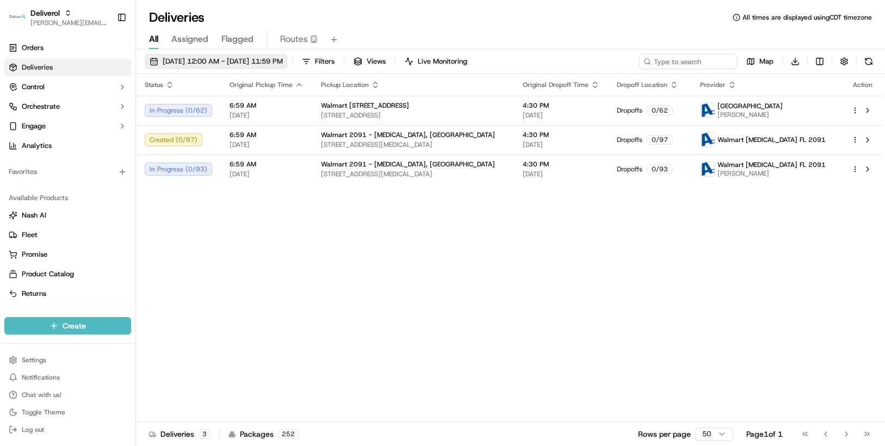
click at [288, 61] on button "[DATE] 12:00 AM - [DATE] 11:59 PM" at bounding box center [216, 61] width 143 height 15
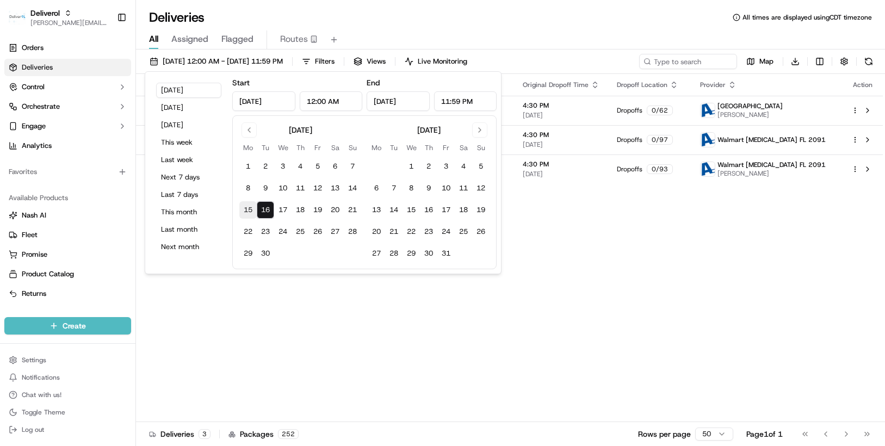
click at [249, 208] on button "15" at bounding box center [247, 209] width 17 height 17
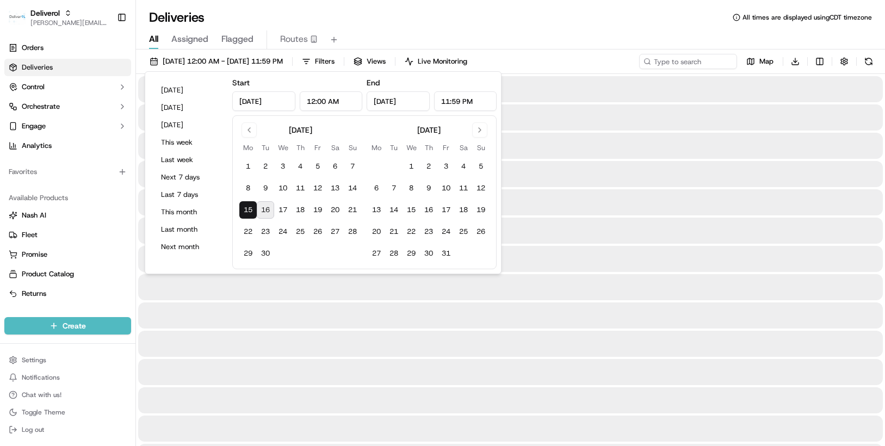
type input "Sep 15, 2025"
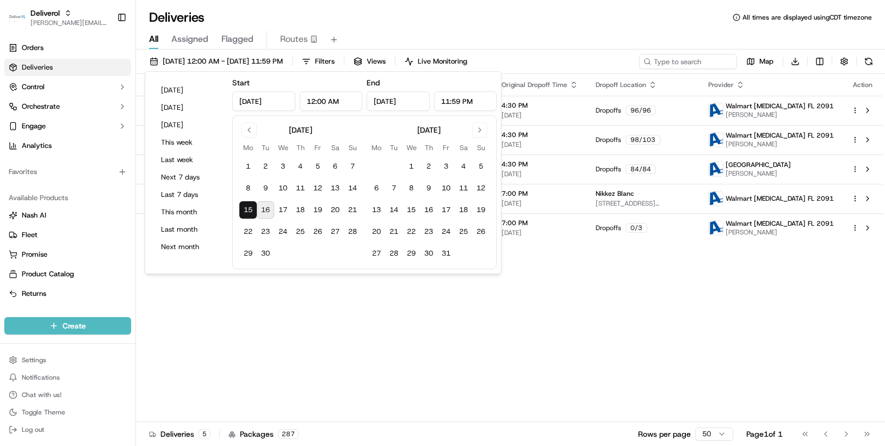
click at [377, 376] on div "Status Original Pickup Time Pickup Location Original Dropoff Time Dropoff Locat…" at bounding box center [509, 248] width 747 height 348
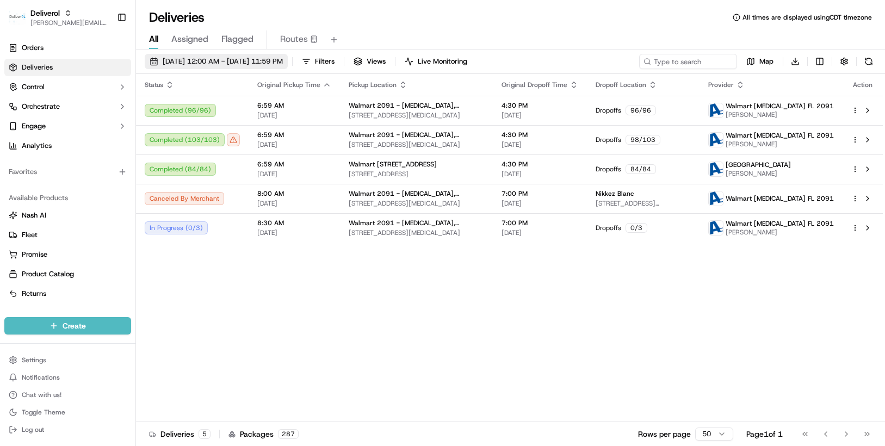
click at [288, 63] on button "09/15/2025 12:00 AM - 09/15/2025 11:59 PM" at bounding box center [216, 61] width 143 height 15
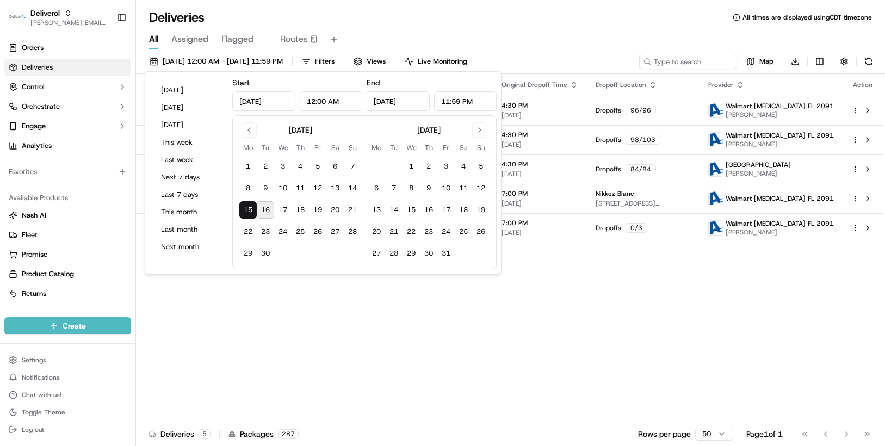
click at [267, 210] on button "16" at bounding box center [265, 209] width 17 height 17
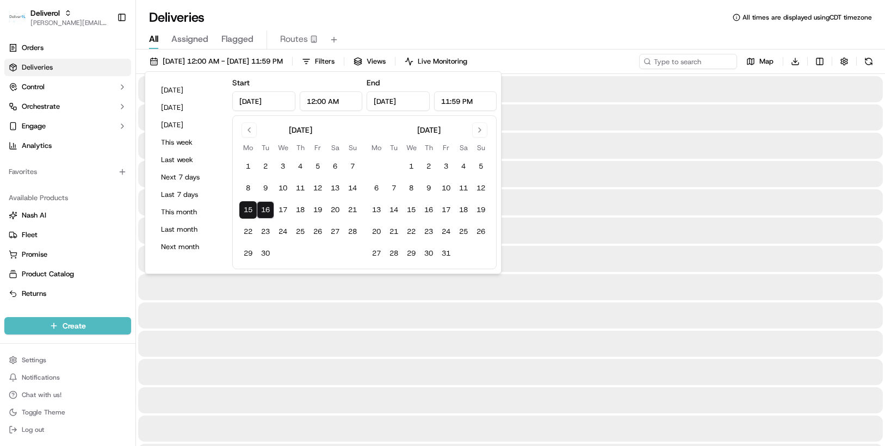
type input "Sep 16, 2025"
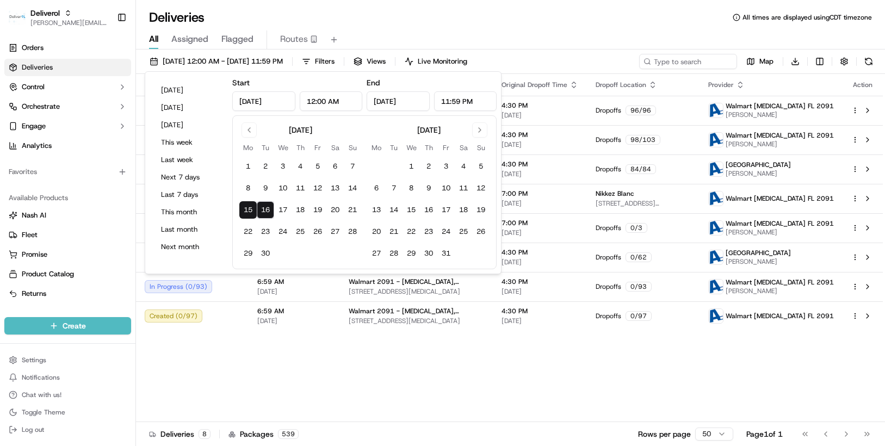
click at [270, 208] on button "16" at bounding box center [265, 209] width 17 height 17
type input "Sep 16, 2025"
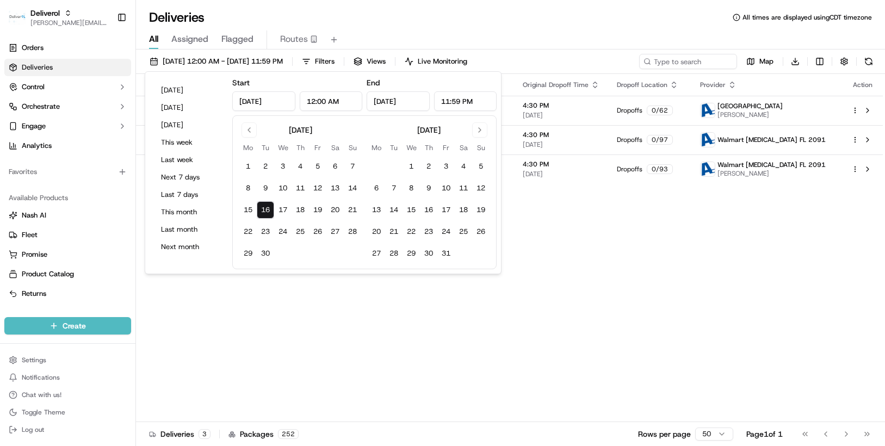
click at [573, 241] on div "Status Original Pickup Time Pickup Location Original Dropoff Time Dropoff Locat…" at bounding box center [509, 248] width 747 height 348
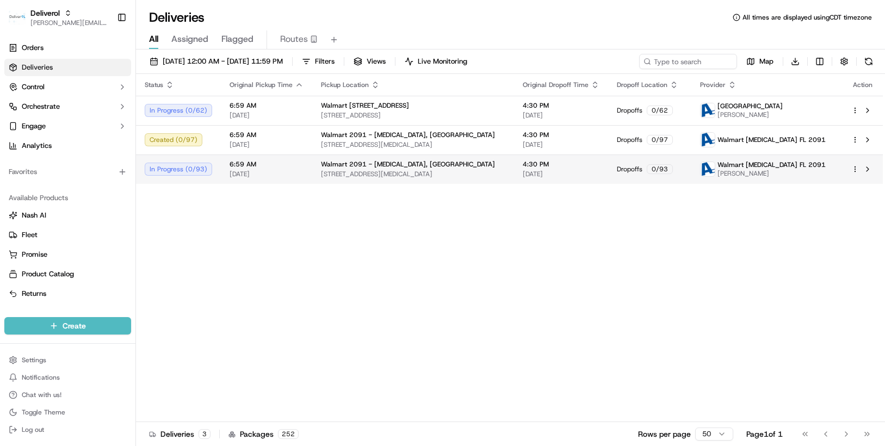
click at [855, 168] on html "Deliverol chris.sexton@deliverol.com Toggle Sidebar Orders Deliveries Control O…" at bounding box center [442, 223] width 885 height 446
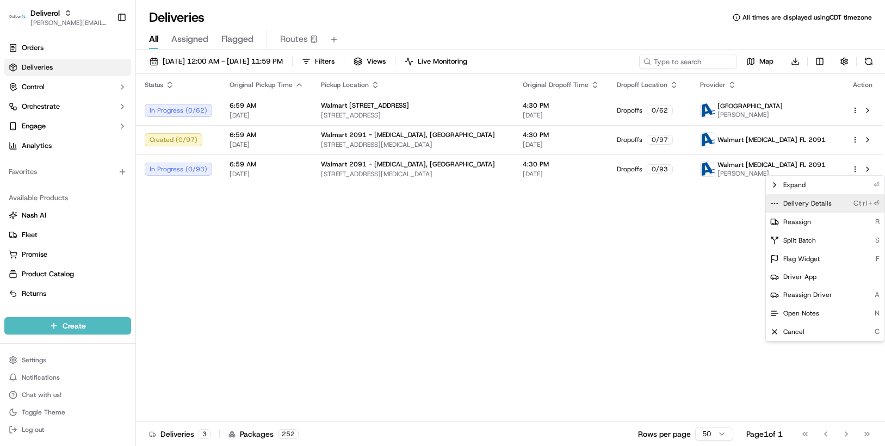
click at [827, 201] on span "Delivery Details" at bounding box center [807, 203] width 48 height 9
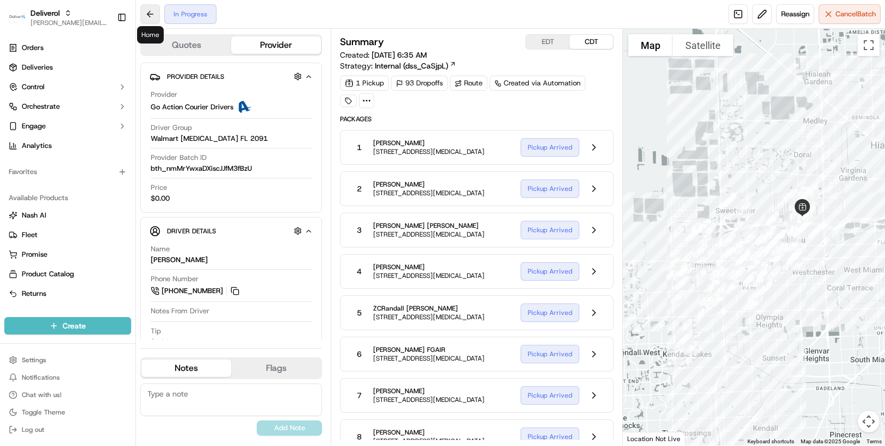
click at [147, 11] on button at bounding box center [150, 14] width 20 height 20
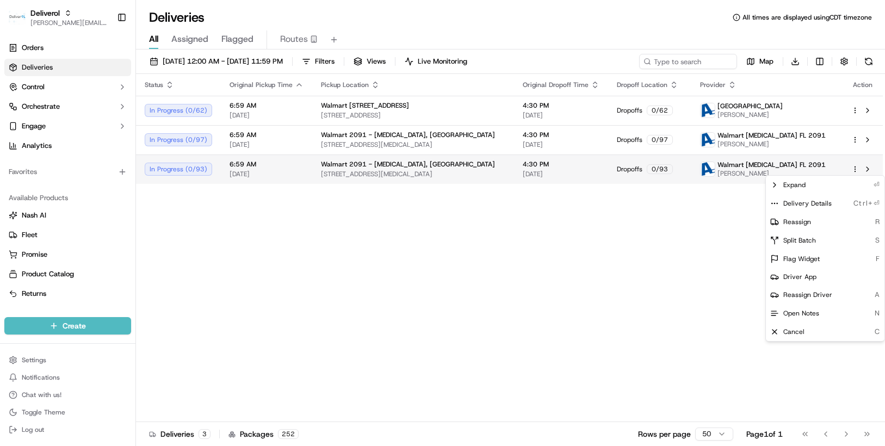
click at [854, 169] on html "Deliverol [PERSON_NAME][EMAIL_ADDRESS][PERSON_NAME][DOMAIN_NAME] Toggle Sidebar…" at bounding box center [442, 223] width 885 height 446
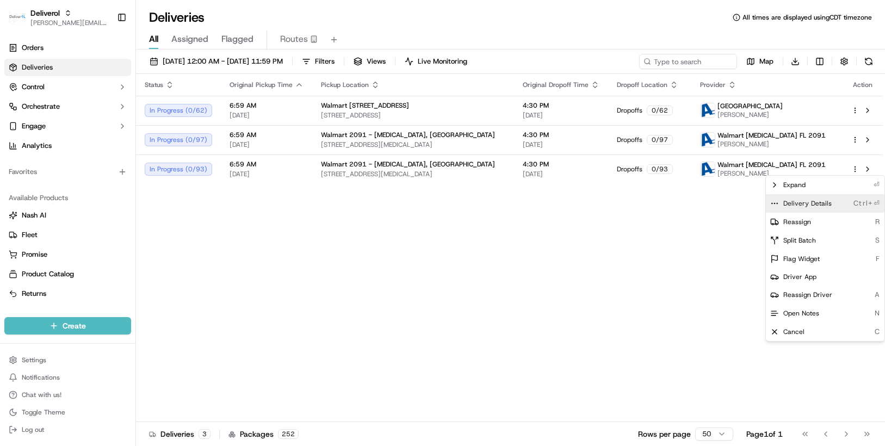
click at [813, 201] on span "Delivery Details" at bounding box center [807, 203] width 48 height 9
click at [181, 240] on html "Deliverol chris.sexton@deliverol.com Toggle Sidebar Orders Deliveries Control O…" at bounding box center [442, 223] width 885 height 446
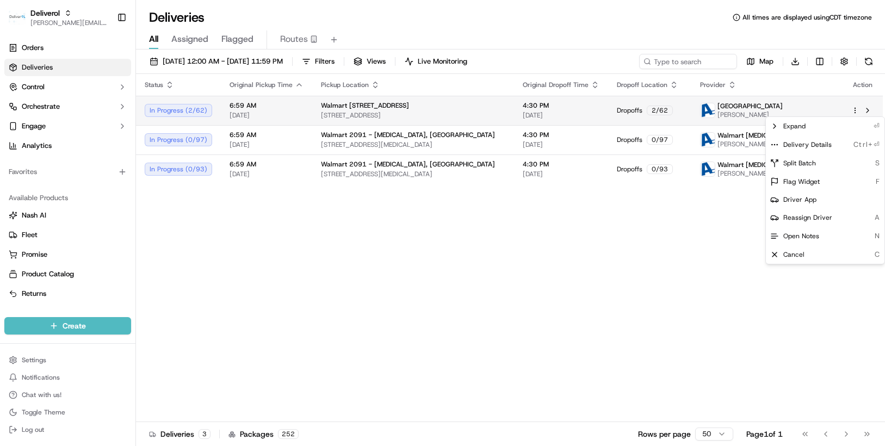
click at [854, 110] on html "Deliverol chris.sexton@deliverol.com Toggle Sidebar Orders Deliveries Control O…" at bounding box center [442, 223] width 885 height 446
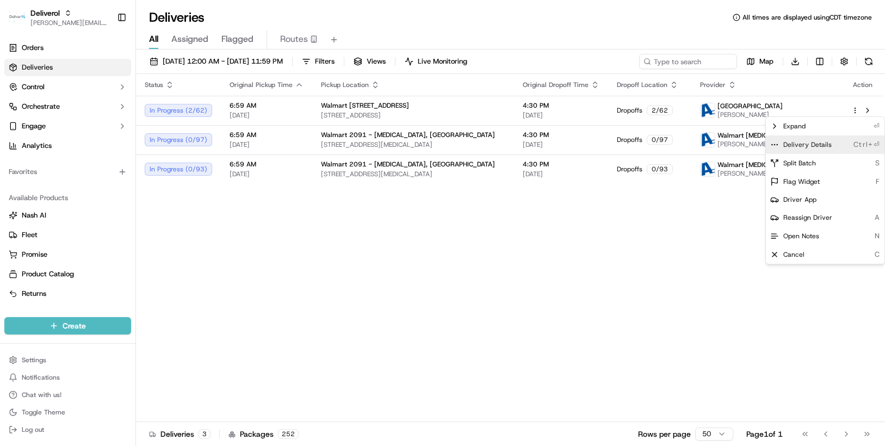
click at [821, 146] on span "Delivery Details" at bounding box center [807, 144] width 48 height 9
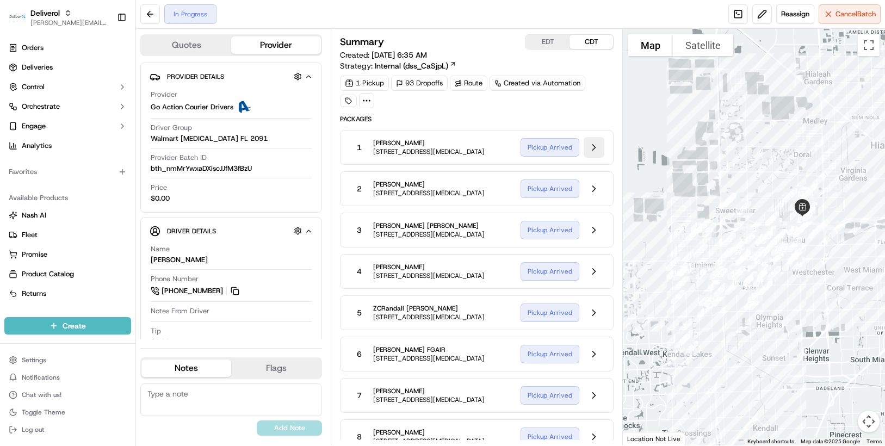
click at [596, 151] on button at bounding box center [594, 147] width 21 height 21
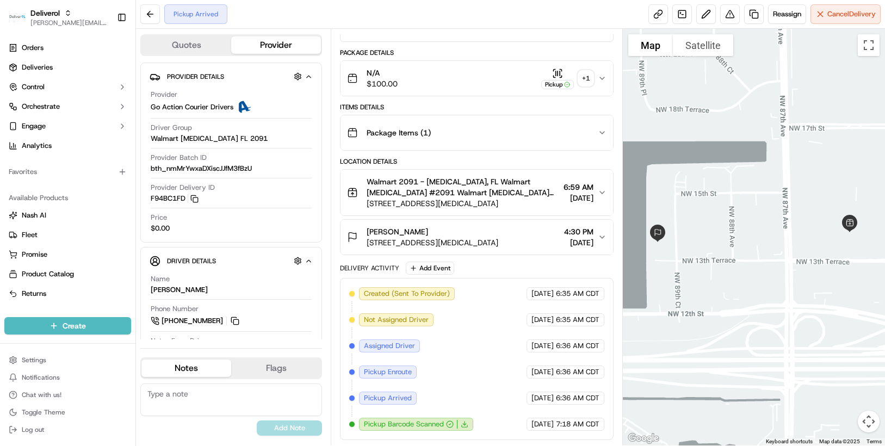
scroll to position [84, 0]
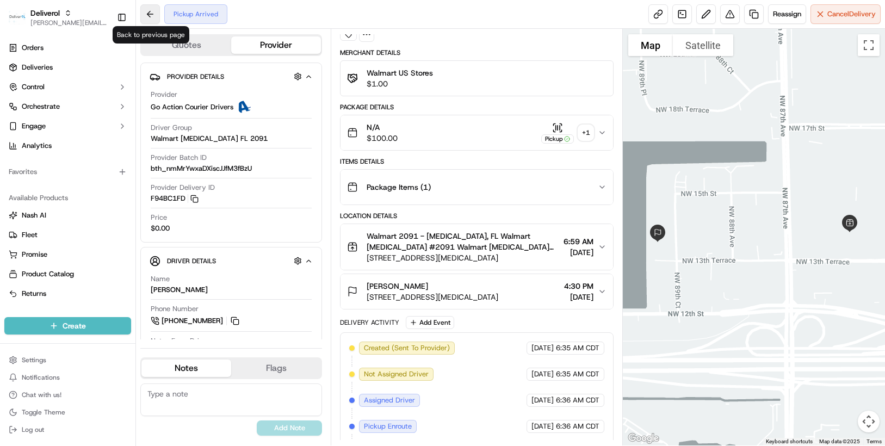
click at [151, 16] on button at bounding box center [150, 14] width 20 height 20
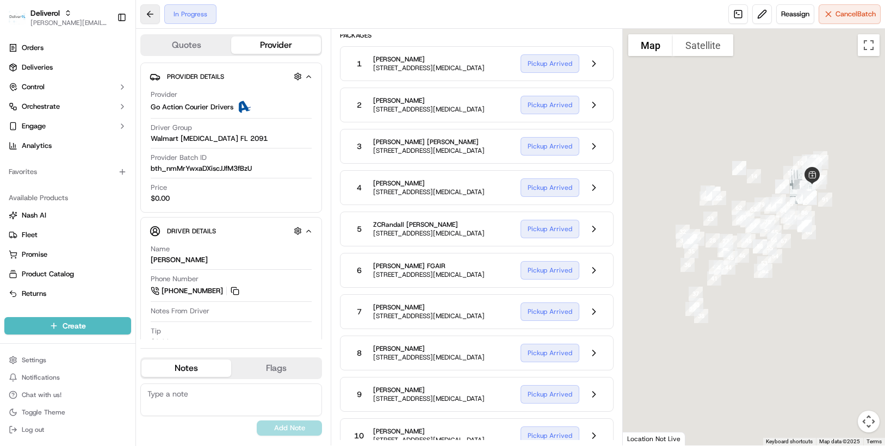
scroll to position [66, 0]
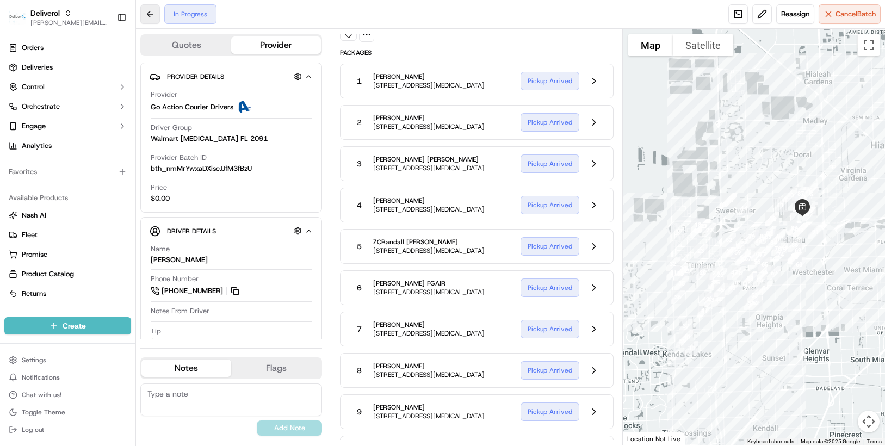
click at [151, 16] on button at bounding box center [150, 14] width 20 height 20
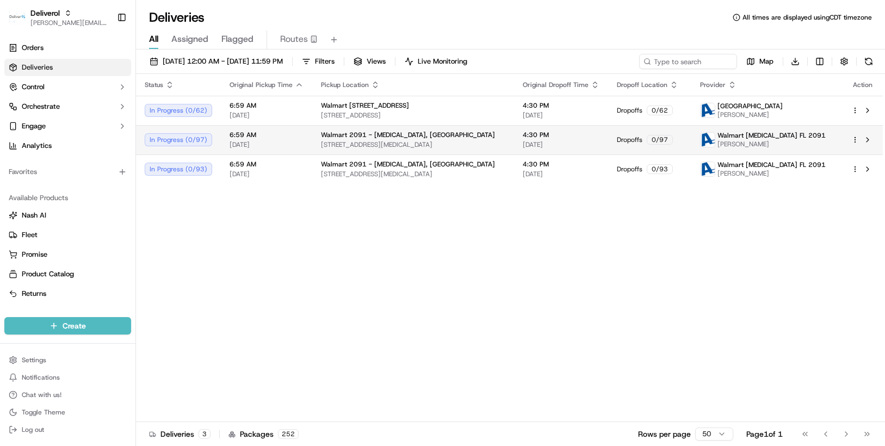
click at [852, 141] on html "Deliverol [PERSON_NAME][EMAIL_ADDRESS][PERSON_NAME][DOMAIN_NAME] Toggle Sidebar…" at bounding box center [442, 223] width 885 height 446
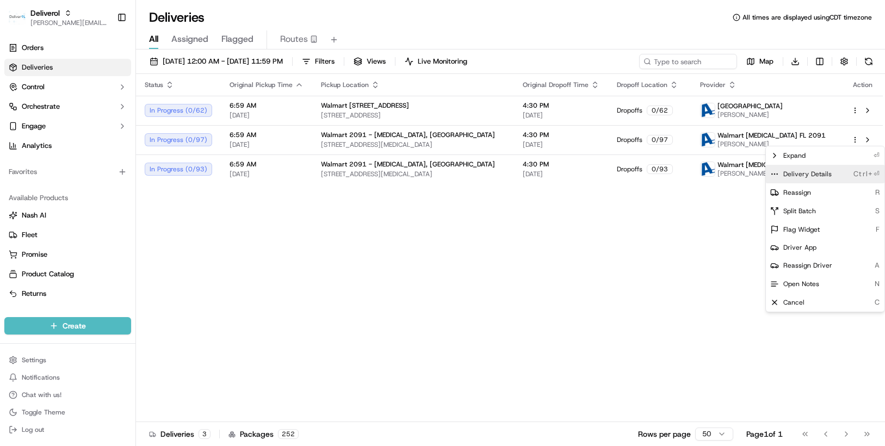
click at [810, 171] on span "Delivery Details" at bounding box center [807, 174] width 48 height 9
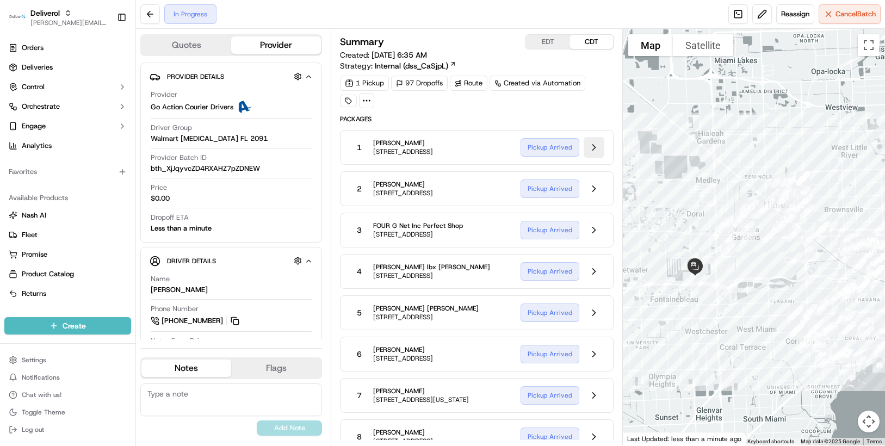
click at [594, 150] on button at bounding box center [594, 147] width 21 height 21
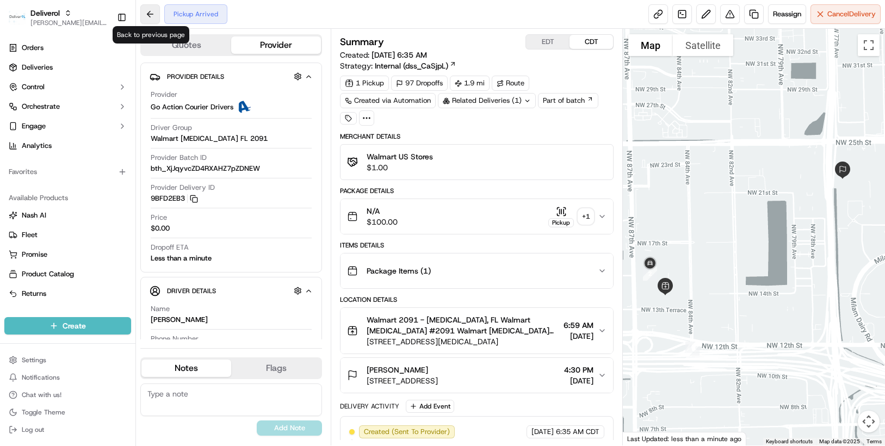
click at [148, 16] on button at bounding box center [150, 14] width 20 height 20
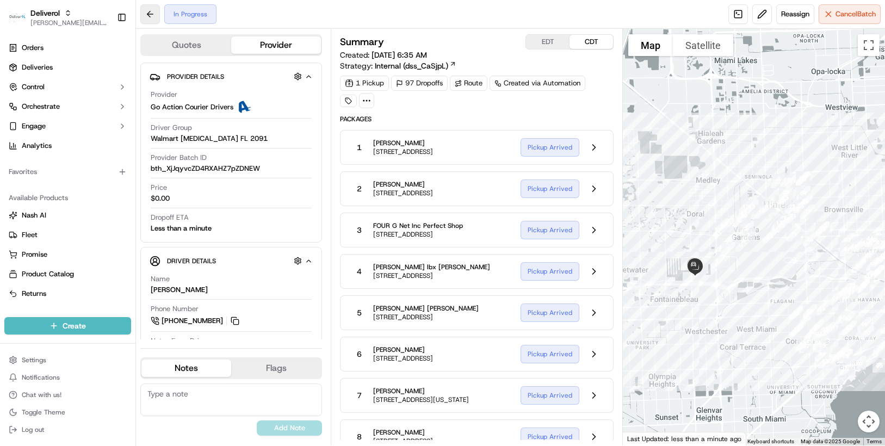
click at [148, 16] on button at bounding box center [150, 14] width 20 height 20
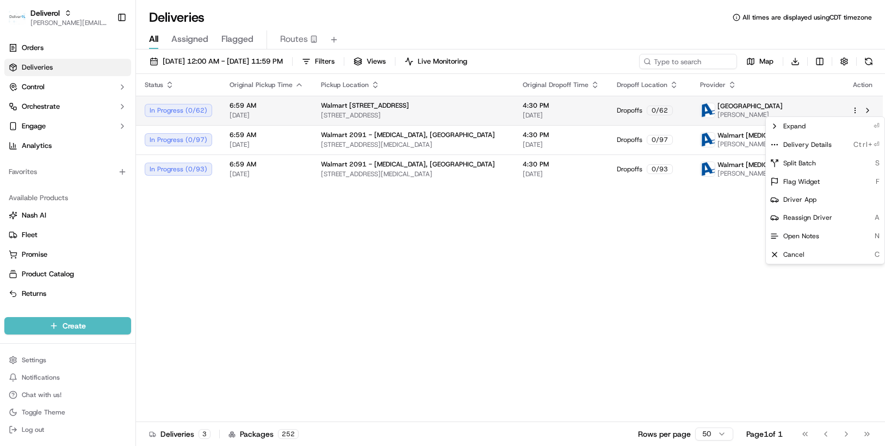
click at [851, 110] on html "Deliverol chris.sexton@deliverol.com Toggle Sidebar Orders Deliveries Control O…" at bounding box center [442, 223] width 885 height 446
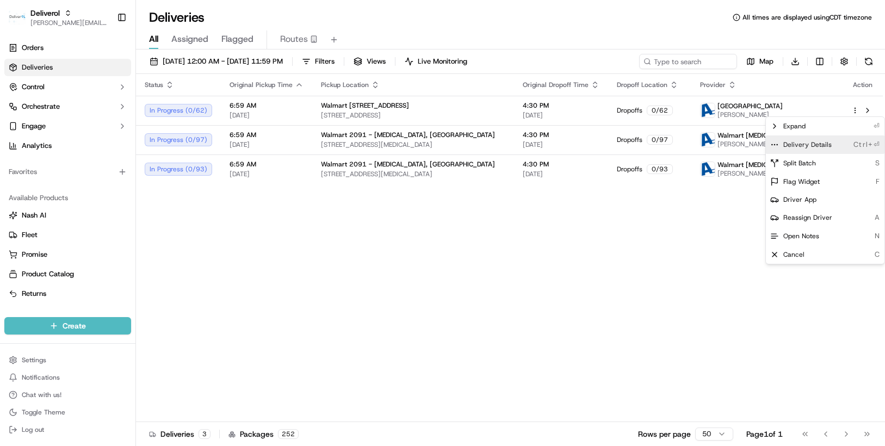
click at [821, 146] on span "Delivery Details" at bounding box center [807, 144] width 48 height 9
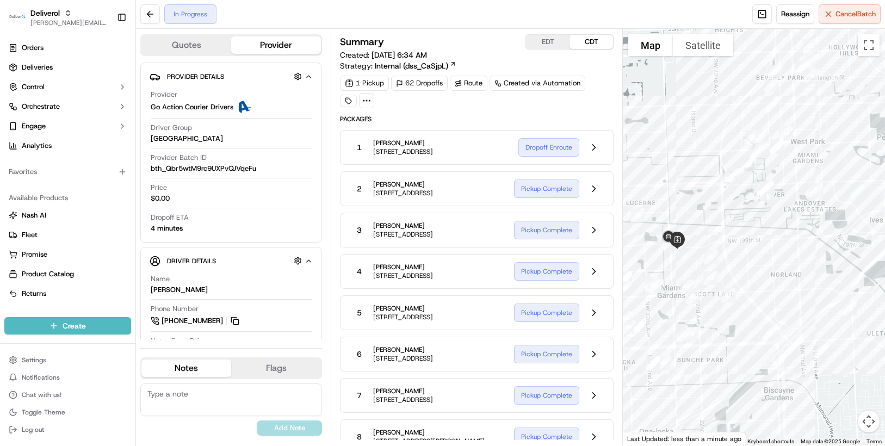
drag, startPoint x: 728, startPoint y: 345, endPoint x: 738, endPoint y: 233, distance: 111.9
click at [738, 233] on div at bounding box center [754, 237] width 262 height 417
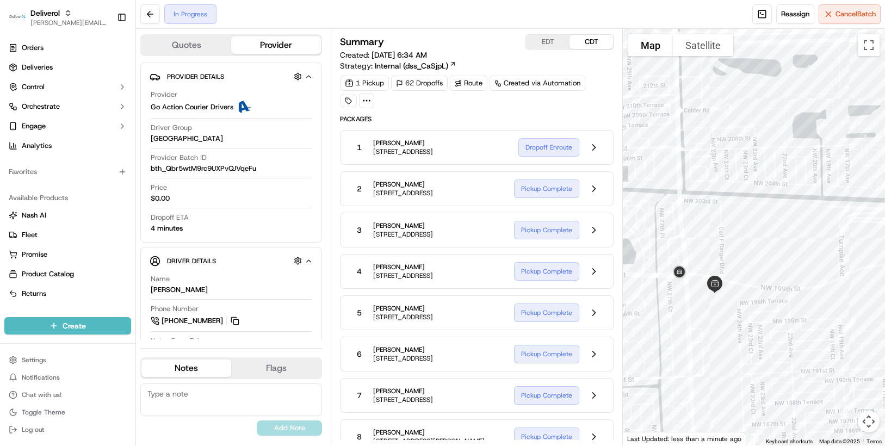
drag, startPoint x: 688, startPoint y: 210, endPoint x: 763, endPoint y: 138, distance: 103.5
click at [763, 138] on div at bounding box center [754, 237] width 262 height 417
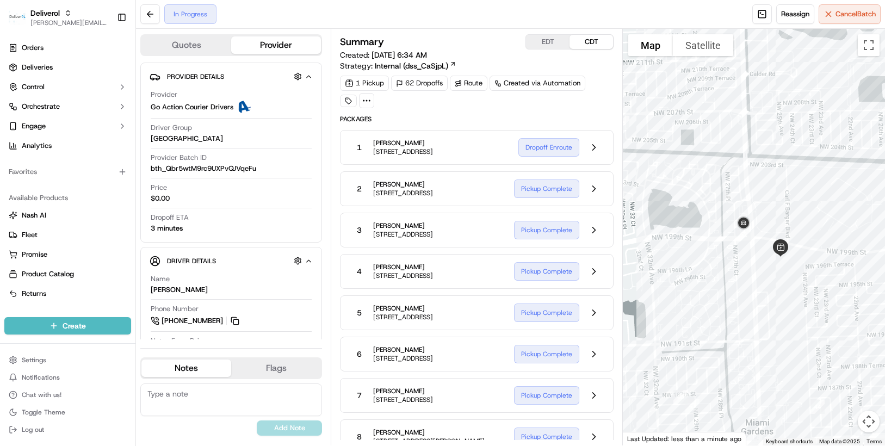
drag, startPoint x: 718, startPoint y: 369, endPoint x: 784, endPoint y: 331, distance: 75.8
click at [784, 331] on div at bounding box center [754, 237] width 262 height 417
click at [147, 16] on button at bounding box center [150, 14] width 20 height 20
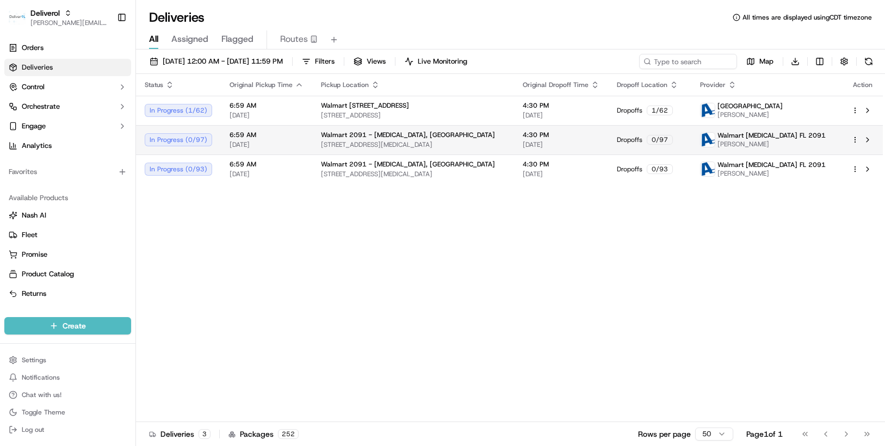
click at [851, 139] on td at bounding box center [862, 139] width 40 height 29
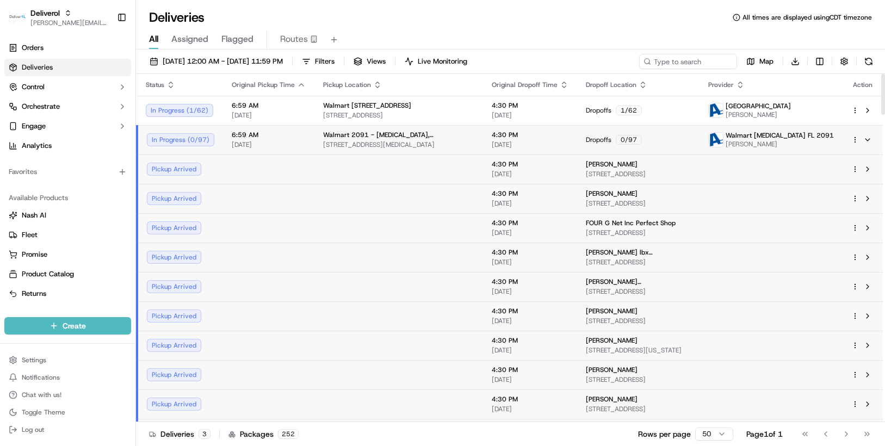
click at [853, 140] on html "Deliverol chris.sexton@deliverol.com Toggle Sidebar Orders Deliveries Control O…" at bounding box center [442, 223] width 885 height 446
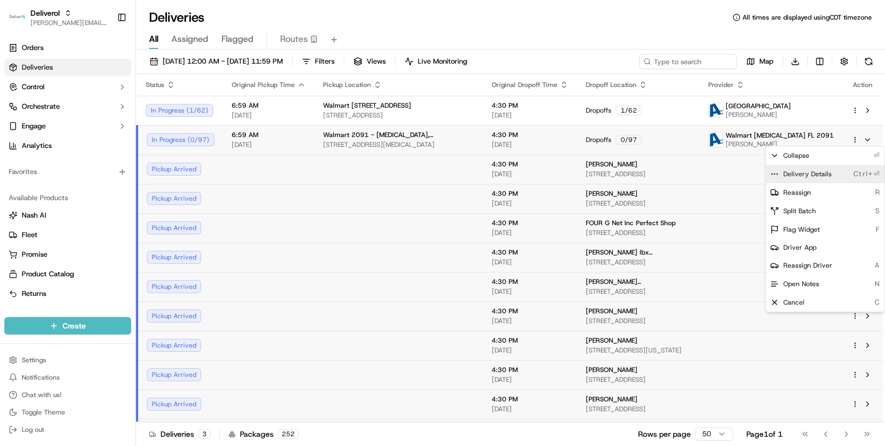
click at [834, 172] on div "Delivery Details Ctrl+⏎" at bounding box center [825, 174] width 119 height 18
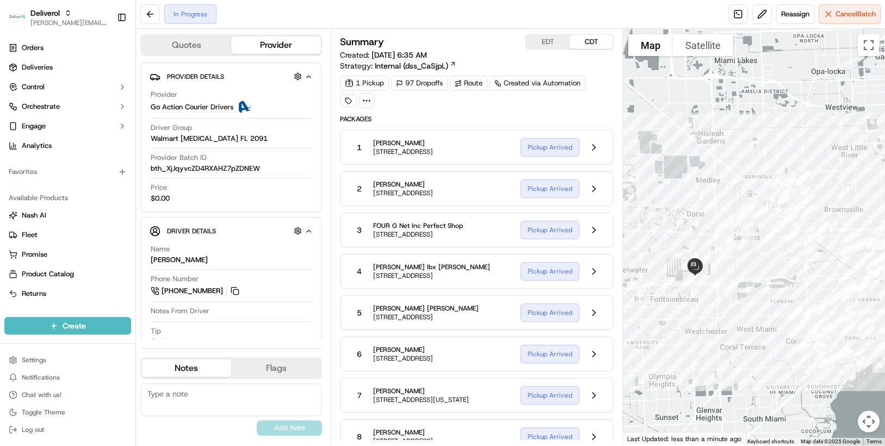
drag, startPoint x: 695, startPoint y: 206, endPoint x: 635, endPoint y: 183, distance: 64.2
click at [635, 183] on div at bounding box center [754, 237] width 262 height 417
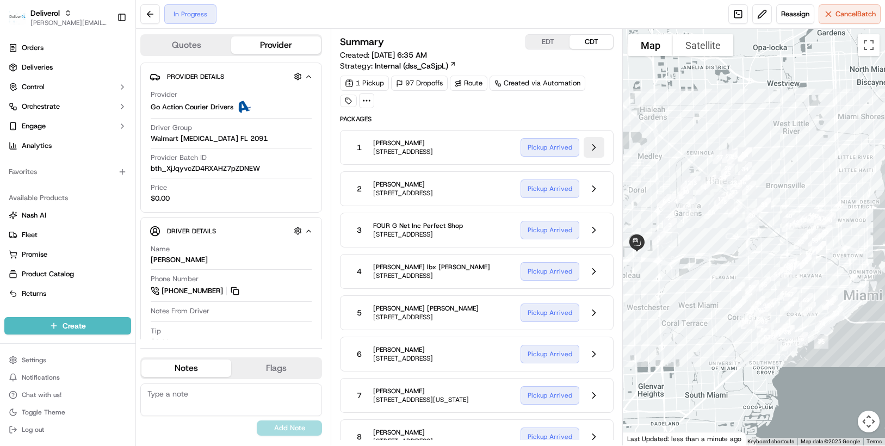
click at [597, 153] on button at bounding box center [594, 147] width 21 height 21
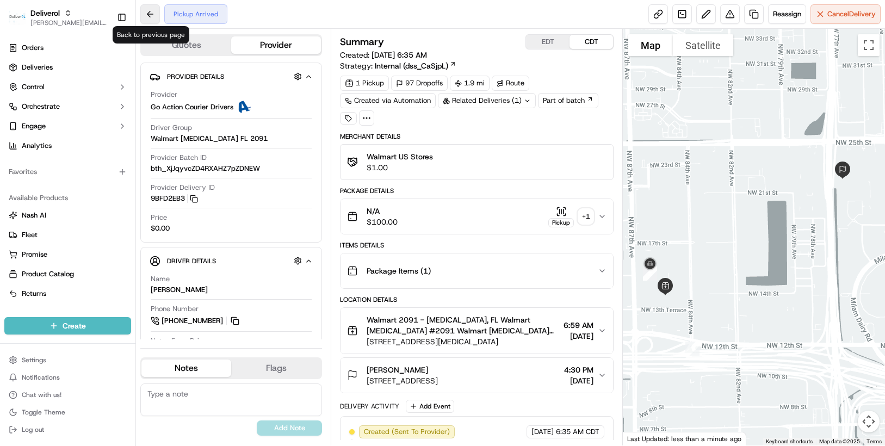
click at [146, 15] on button at bounding box center [150, 14] width 20 height 20
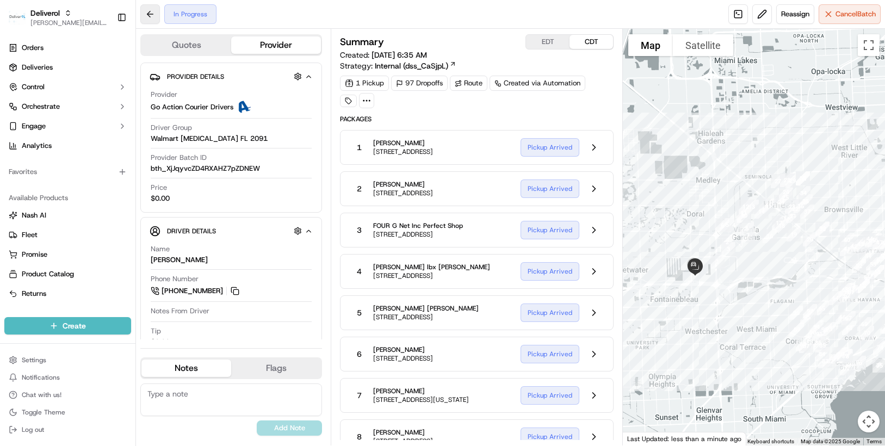
click at [146, 15] on button at bounding box center [150, 14] width 20 height 20
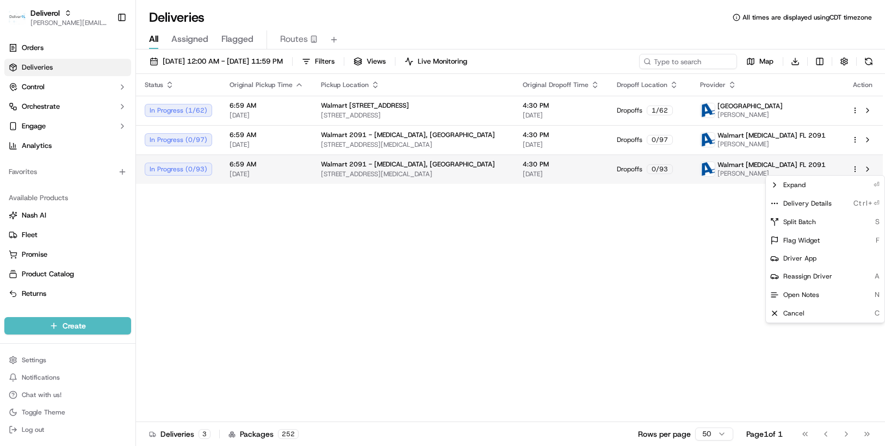
click at [855, 169] on html "Deliverol chris.sexton@deliverol.com Toggle Sidebar Orders Deliveries Control O…" at bounding box center [442, 223] width 885 height 446
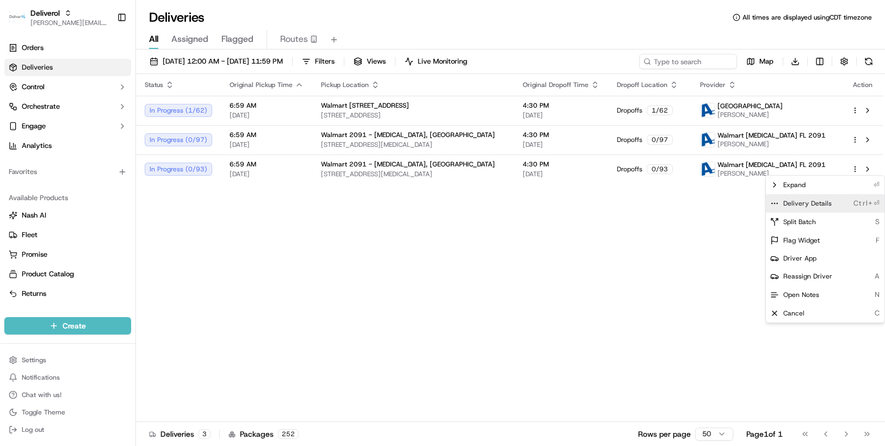
click at [831, 201] on div "Delivery Details Ctrl+⏎" at bounding box center [825, 203] width 119 height 18
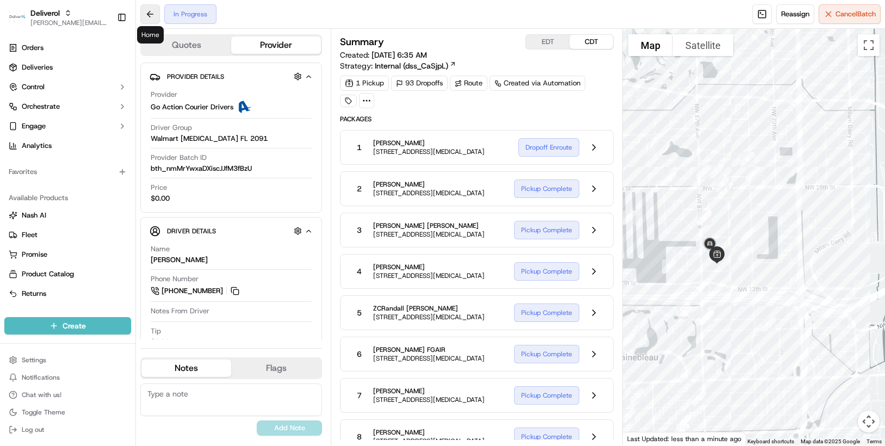
click at [145, 13] on button at bounding box center [150, 14] width 20 height 20
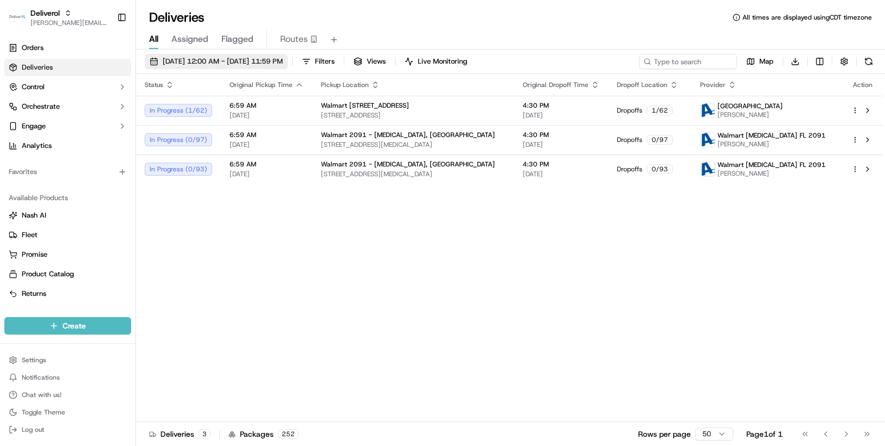
click at [283, 60] on span "[DATE] 12:00 AM - [DATE] 11:59 PM" at bounding box center [223, 62] width 120 height 10
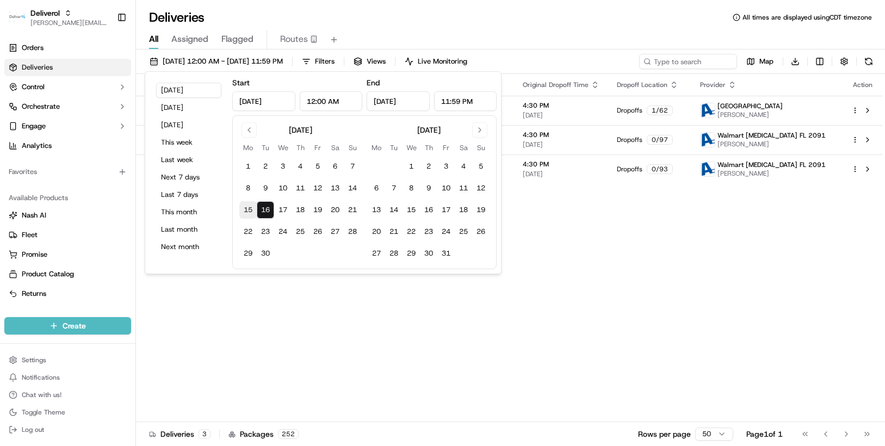
click at [252, 206] on button "15" at bounding box center [247, 209] width 17 height 17
type input "Sep 15, 2025"
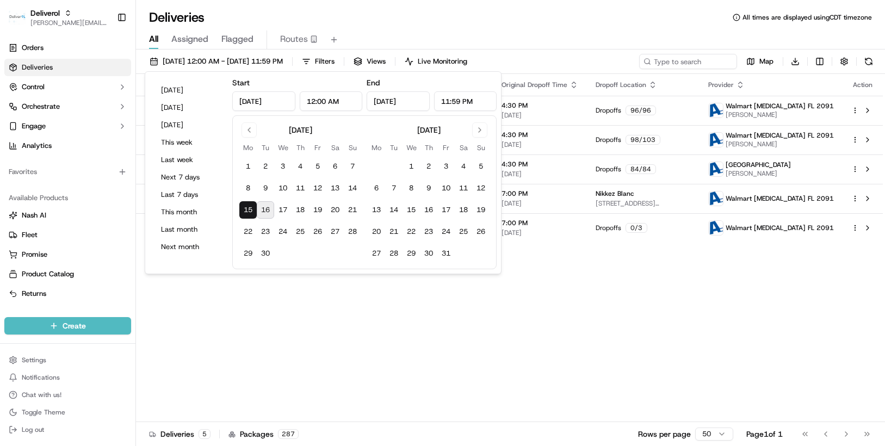
click at [569, 311] on div "Status Original Pickup Time Pickup Location Original Dropoff Time Dropoff Locat…" at bounding box center [509, 248] width 747 height 348
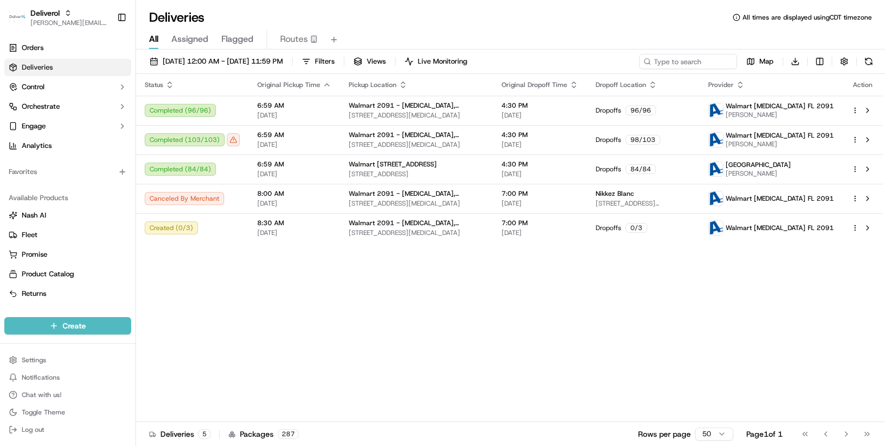
click at [680, 334] on div "Status Original Pickup Time Pickup Location Original Dropoff Time Dropoff Locat…" at bounding box center [509, 248] width 747 height 348
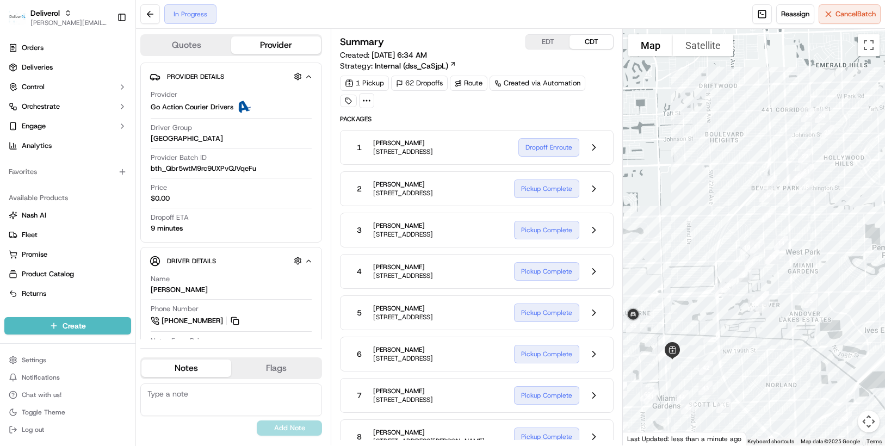
click at [673, 246] on div at bounding box center [754, 237] width 262 height 417
click at [713, 241] on div at bounding box center [754, 237] width 262 height 417
drag, startPoint x: 670, startPoint y: 243, endPoint x: 703, endPoint y: 219, distance: 40.9
click at [703, 219] on div at bounding box center [754, 237] width 262 height 417
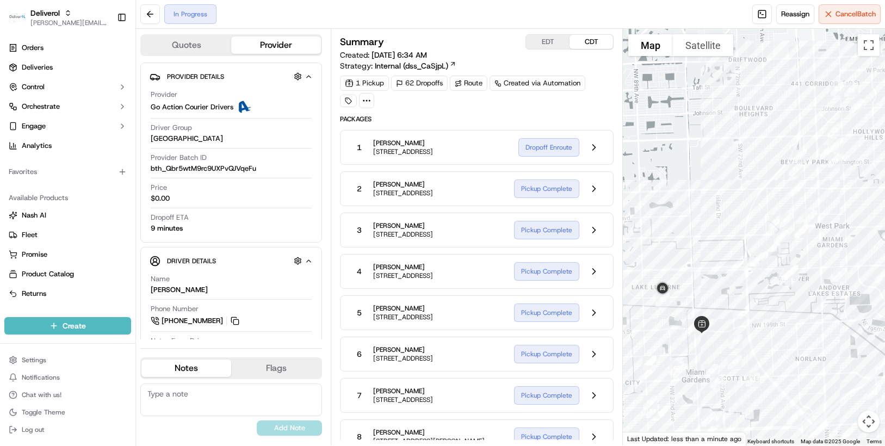
drag, startPoint x: 633, startPoint y: 355, endPoint x: 662, endPoint y: 329, distance: 39.3
click at [662, 329] on div at bounding box center [754, 237] width 262 height 417
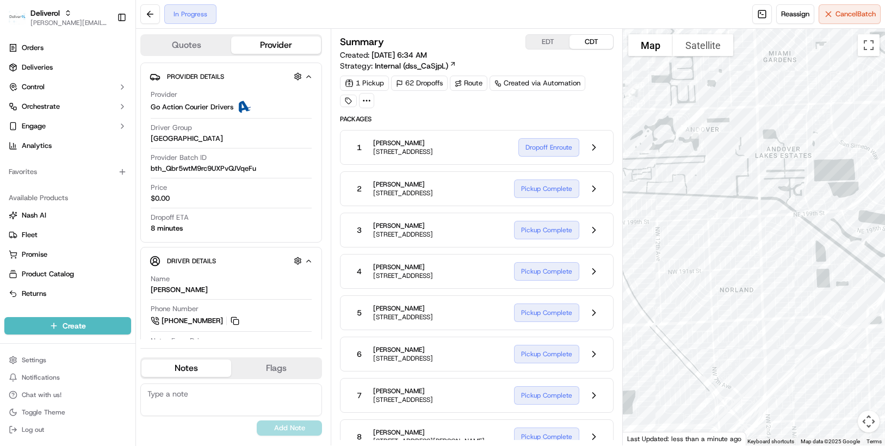
drag, startPoint x: 656, startPoint y: 287, endPoint x: 432, endPoint y: 98, distance: 293.0
click at [432, 98] on div "Quotes Provider Provider Details Hidden ( 1 ) Provider Go Action Courier Driver…" at bounding box center [510, 237] width 749 height 417
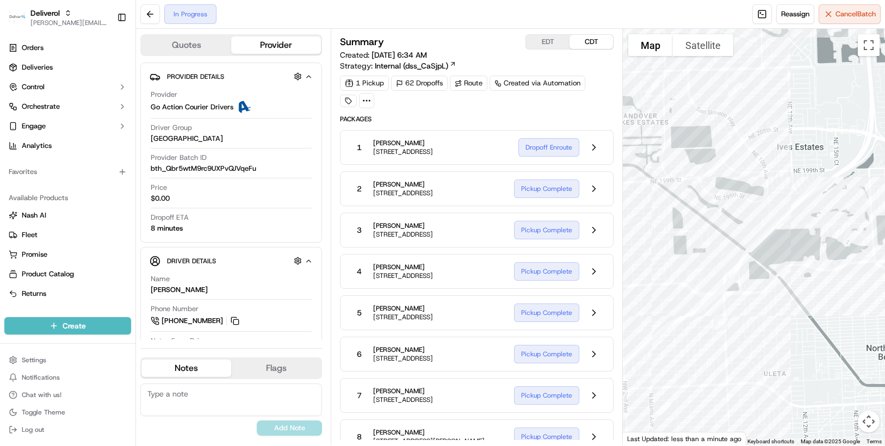
drag, startPoint x: 707, startPoint y: 350, endPoint x: 564, endPoint y: 315, distance: 147.1
click at [564, 315] on div "Quotes Provider Provider Details Hidden ( 1 ) Provider Go Action Courier Driver…" at bounding box center [510, 237] width 749 height 417
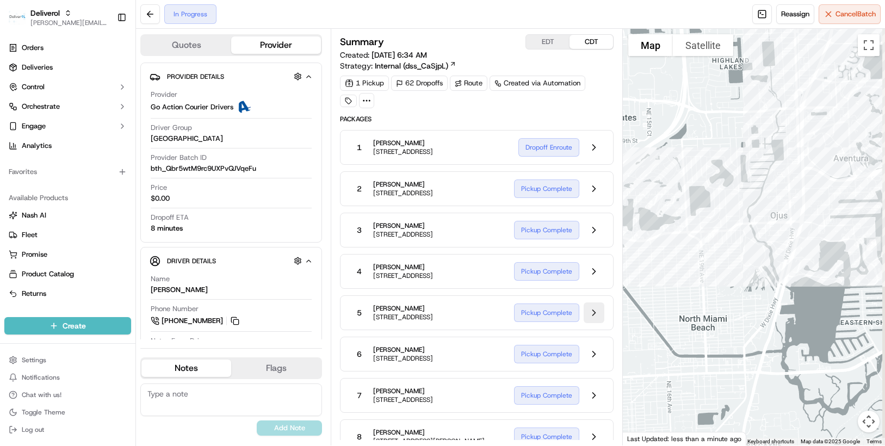
drag, startPoint x: 777, startPoint y: 365, endPoint x: 587, endPoint y: 336, distance: 191.5
click at [587, 336] on div "Quotes Provider Provider Details Hidden ( 1 ) Provider Go Action Courier Driver…" at bounding box center [510, 237] width 749 height 417
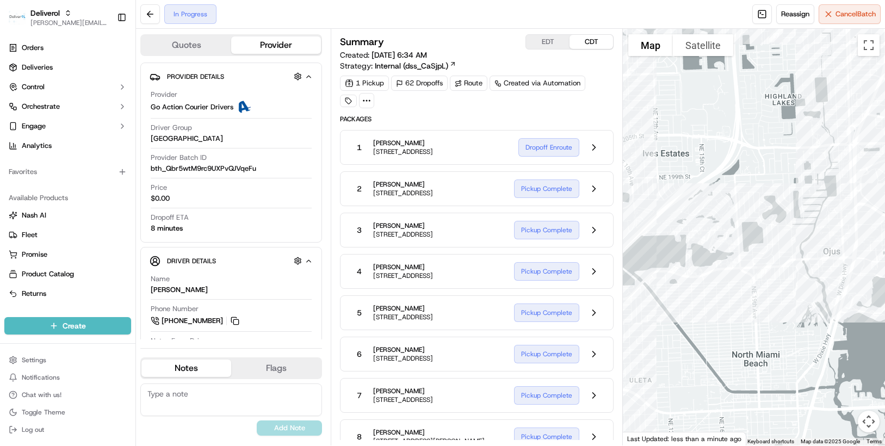
drag, startPoint x: 715, startPoint y: 293, endPoint x: 770, endPoint y: 331, distance: 66.5
click at [770, 331] on div at bounding box center [754, 237] width 262 height 417
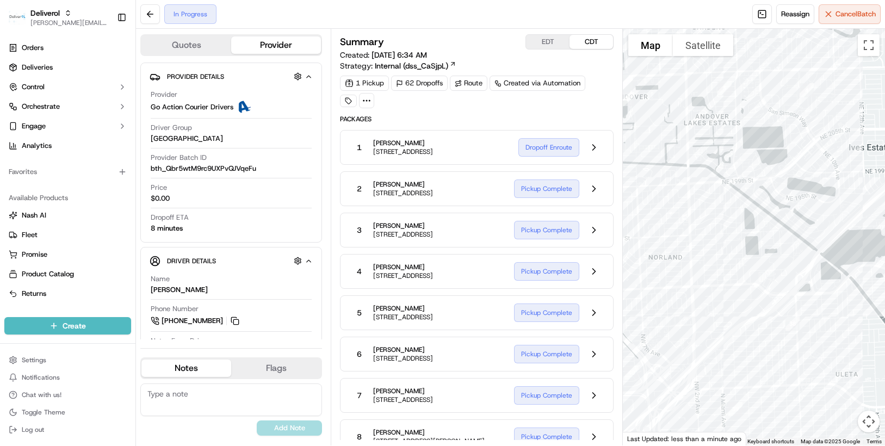
drag, startPoint x: 647, startPoint y: 383, endPoint x: 851, endPoint y: 376, distance: 203.6
click at [851, 376] on div at bounding box center [754, 237] width 262 height 417
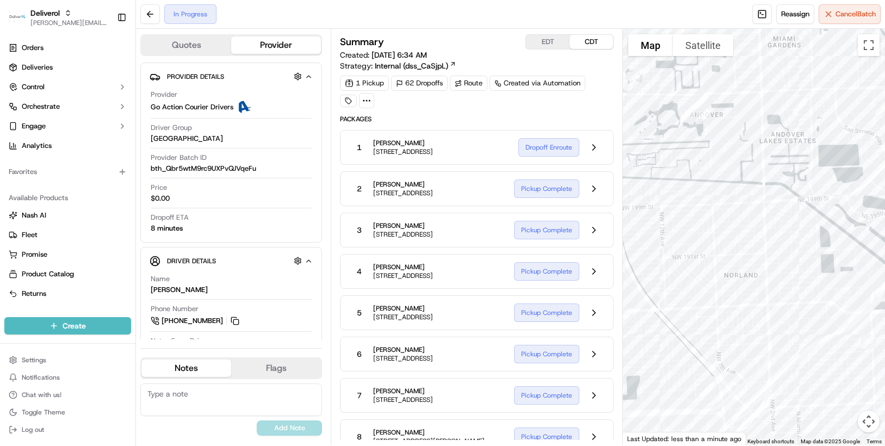
drag, startPoint x: 677, startPoint y: 329, endPoint x: 757, endPoint y: 346, distance: 81.4
click at [757, 346] on div at bounding box center [754, 237] width 262 height 417
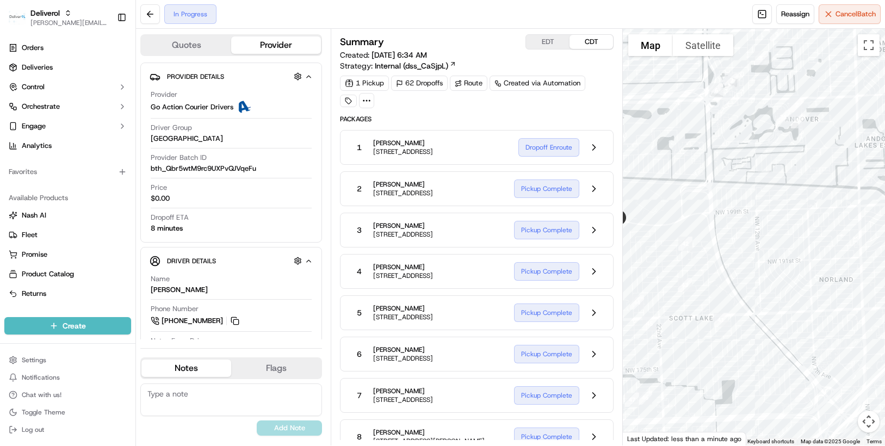
drag, startPoint x: 686, startPoint y: 320, endPoint x: 783, endPoint y: 325, distance: 96.9
click at [783, 325] on div at bounding box center [754, 237] width 262 height 417
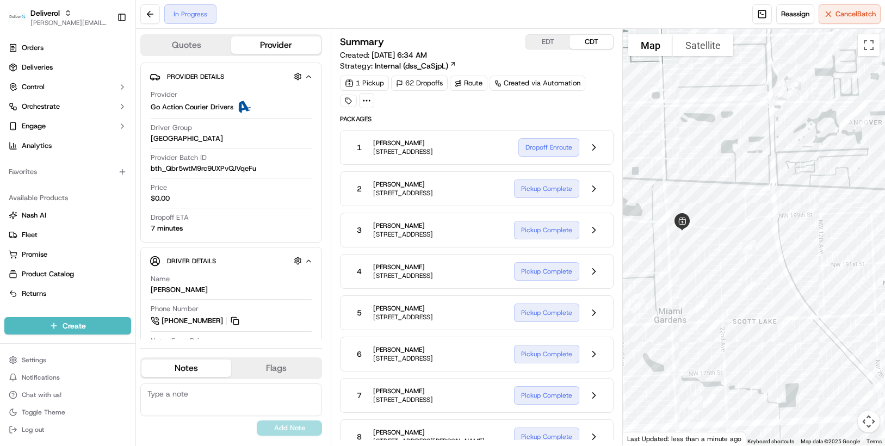
drag, startPoint x: 704, startPoint y: 362, endPoint x: 769, endPoint y: 365, distance: 65.3
click at [769, 365] on div at bounding box center [754, 237] width 262 height 417
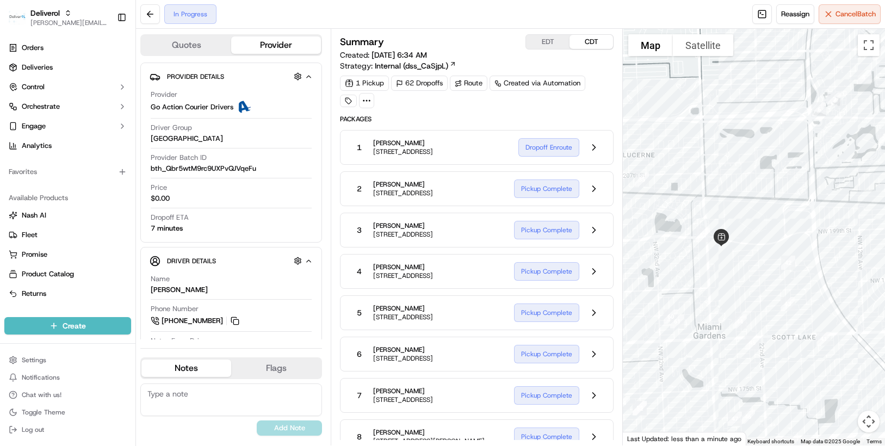
drag, startPoint x: 688, startPoint y: 281, endPoint x: 728, endPoint y: 297, distance: 43.2
click at [728, 297] on div at bounding box center [754, 237] width 262 height 417
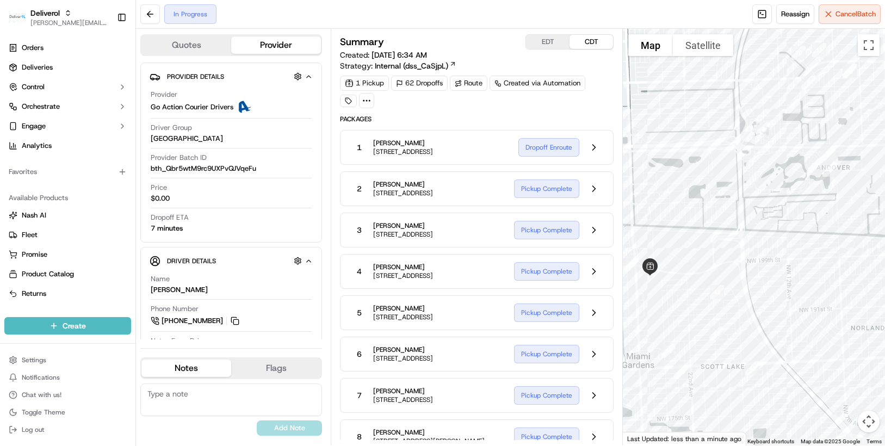
drag, startPoint x: 728, startPoint y: 272, endPoint x: 657, endPoint y: 305, distance: 77.6
click at [657, 305] on div at bounding box center [754, 237] width 262 height 417
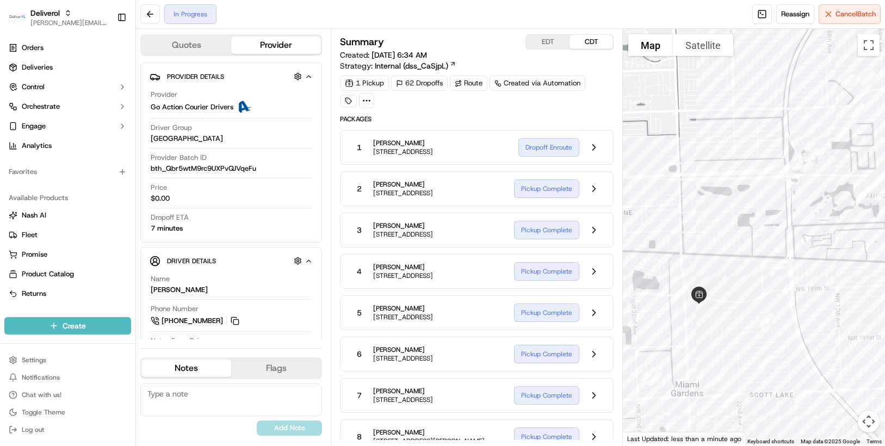
drag, startPoint x: 784, startPoint y: 247, endPoint x: 833, endPoint y: 276, distance: 56.5
click at [833, 276] on div at bounding box center [754, 237] width 262 height 417
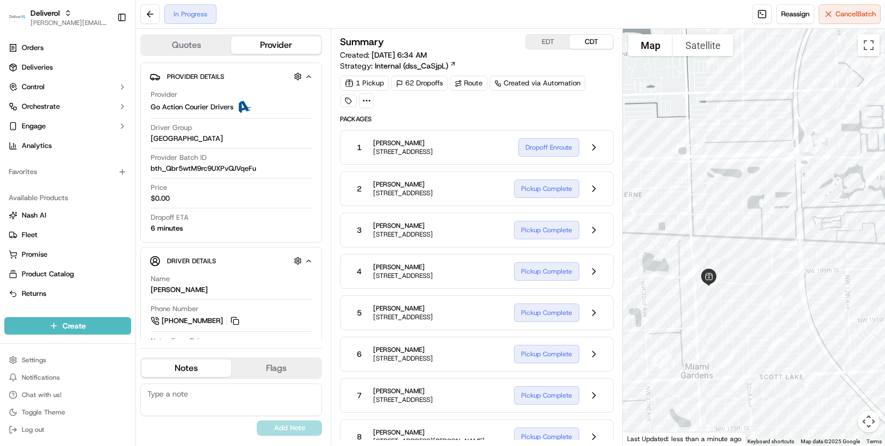
drag, startPoint x: 746, startPoint y: 308, endPoint x: 757, endPoint y: 290, distance: 20.5
click at [757, 290] on div at bounding box center [754, 237] width 262 height 417
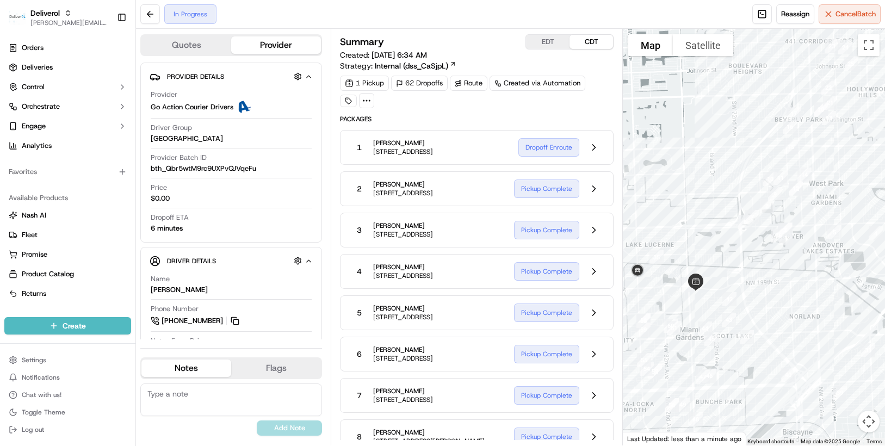
drag, startPoint x: 803, startPoint y: 282, endPoint x: 770, endPoint y: 282, distance: 32.6
click at [770, 282] on div at bounding box center [754, 237] width 262 height 417
drag, startPoint x: 657, startPoint y: 287, endPoint x: 665, endPoint y: 287, distance: 8.2
click at [665, 287] on div at bounding box center [754, 237] width 262 height 417
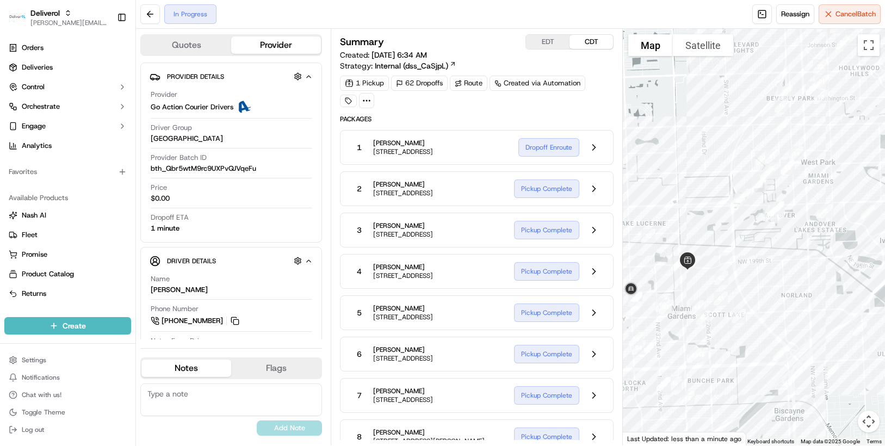
drag, startPoint x: 778, startPoint y: 284, endPoint x: 759, endPoint y: 262, distance: 29.7
click at [759, 262] on div at bounding box center [754, 237] width 262 height 417
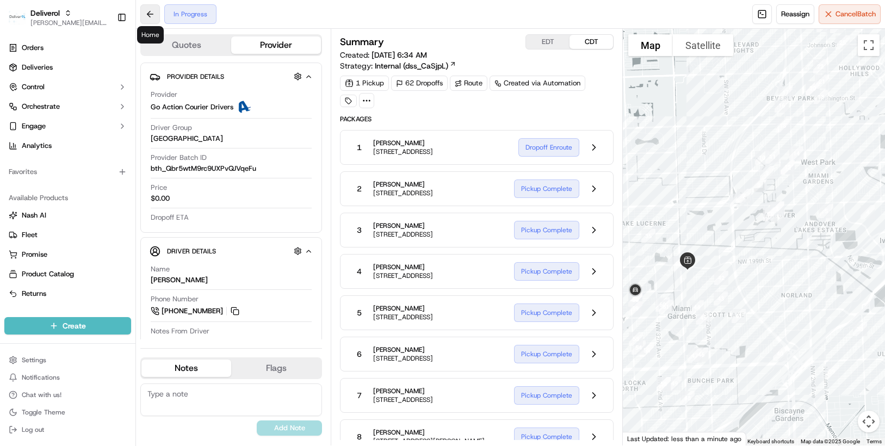
click at [148, 15] on button at bounding box center [150, 14] width 20 height 20
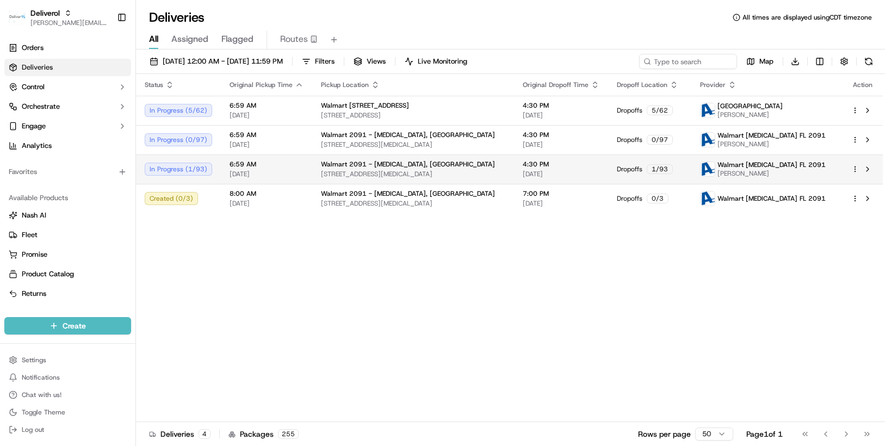
click at [852, 167] on html "Deliverol chris.sexton@deliverol.com Toggle Sidebar Orders Deliveries Control O…" at bounding box center [442, 223] width 885 height 446
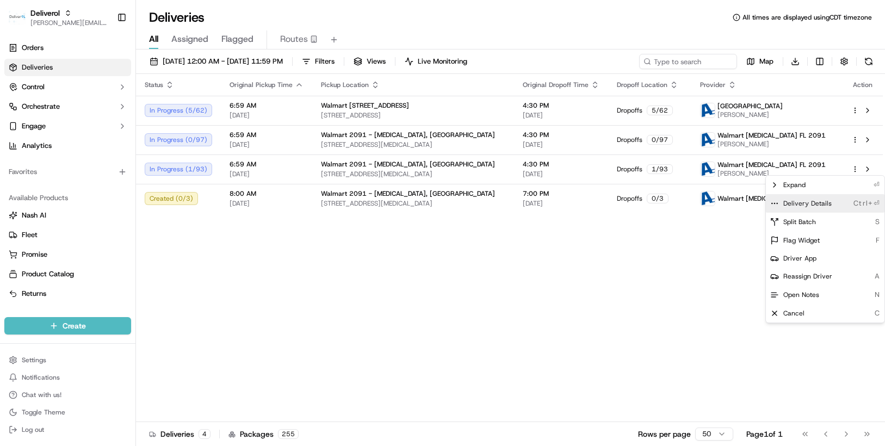
click at [819, 201] on span "Delivery Details" at bounding box center [807, 203] width 48 height 9
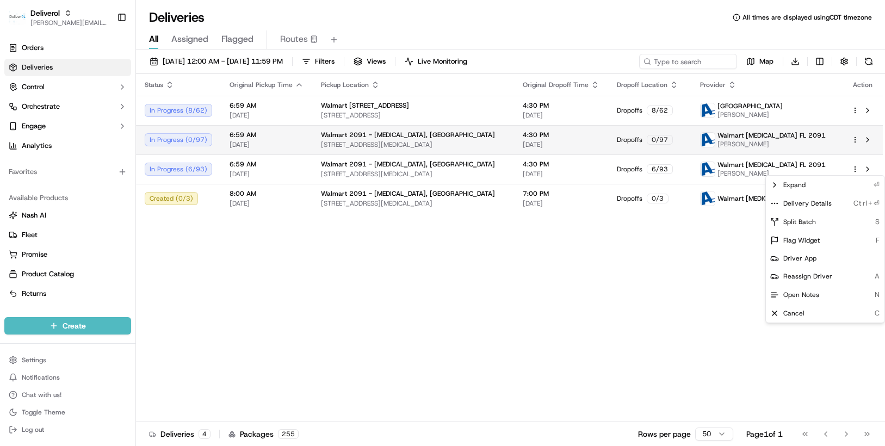
click at [856, 139] on html "Deliverol chris.sexton@deliverol.com Toggle Sidebar Orders Deliveries Control O…" at bounding box center [442, 223] width 885 height 446
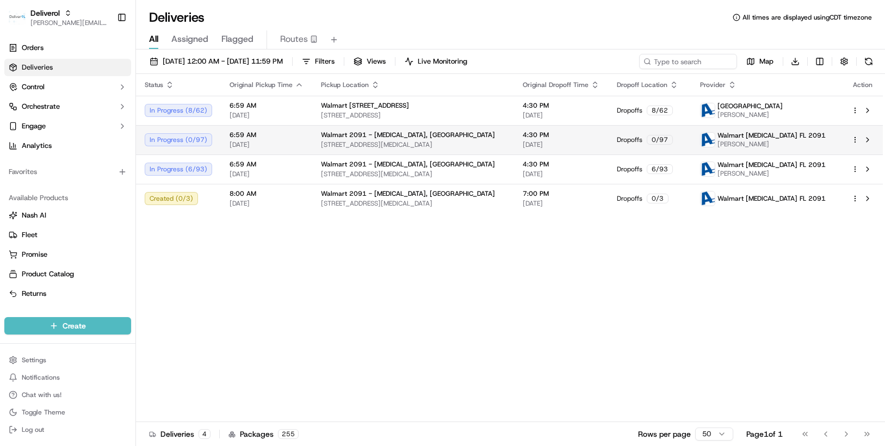
click at [856, 139] on html "Deliverol chris.sexton@deliverol.com Toggle Sidebar Orders Deliveries Control O…" at bounding box center [442, 223] width 885 height 446
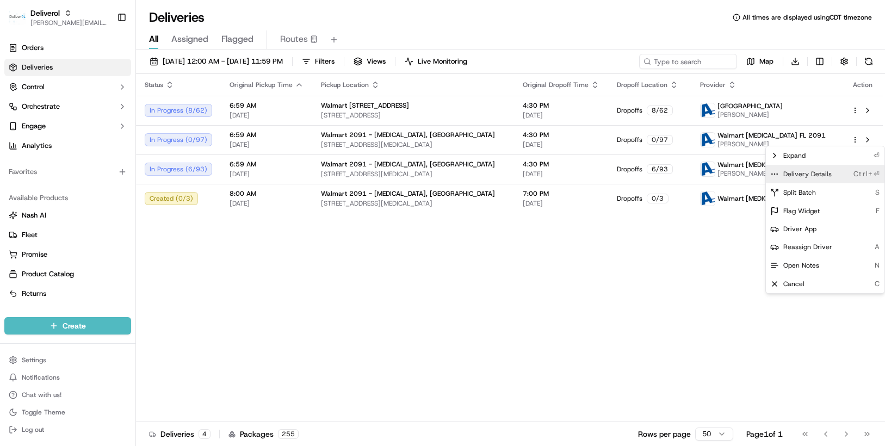
click at [817, 172] on span "Delivery Details" at bounding box center [807, 174] width 48 height 9
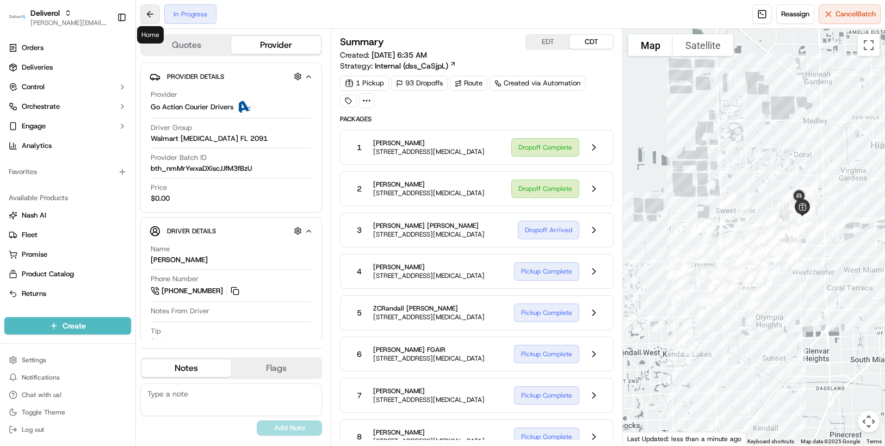
click at [147, 13] on button at bounding box center [150, 14] width 20 height 20
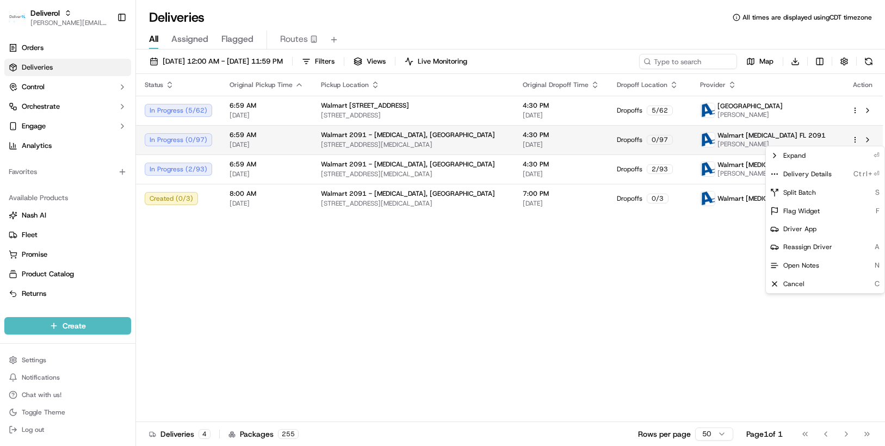
click at [854, 139] on html "Deliverol chris.sexton@deliverol.com Toggle Sidebar Orders Deliveries Control O…" at bounding box center [442, 223] width 885 height 446
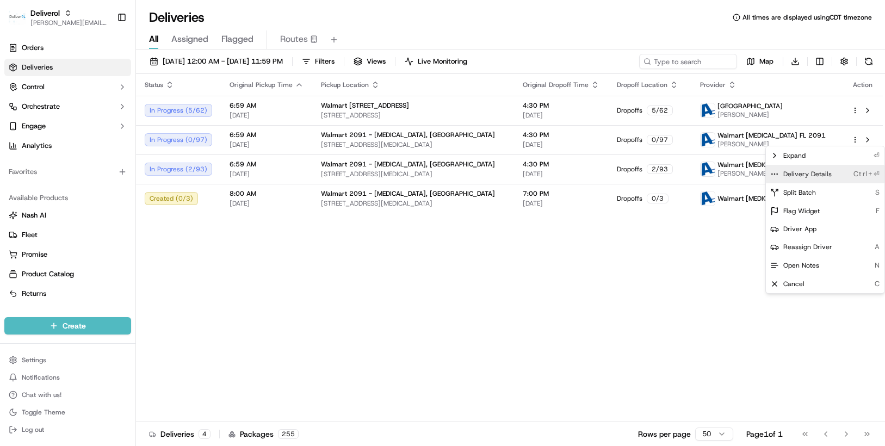
click at [794, 172] on span "Delivery Details" at bounding box center [807, 174] width 48 height 9
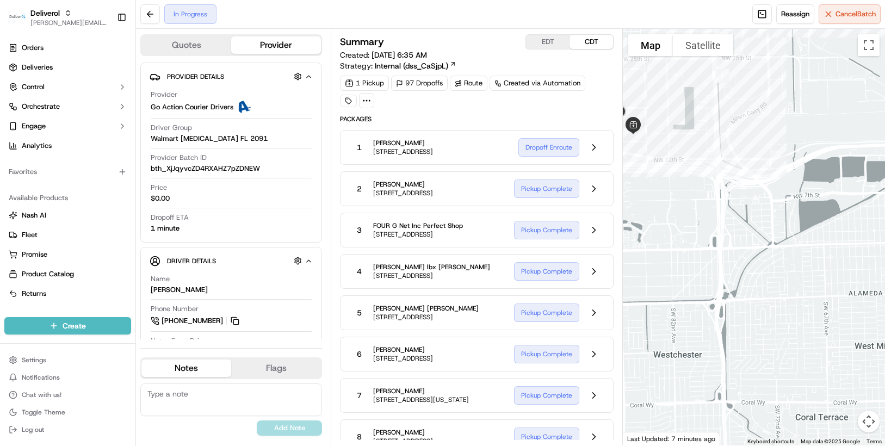
drag, startPoint x: 707, startPoint y: 187, endPoint x: 671, endPoint y: 293, distance: 111.6
click at [671, 293] on div at bounding box center [754, 237] width 262 height 417
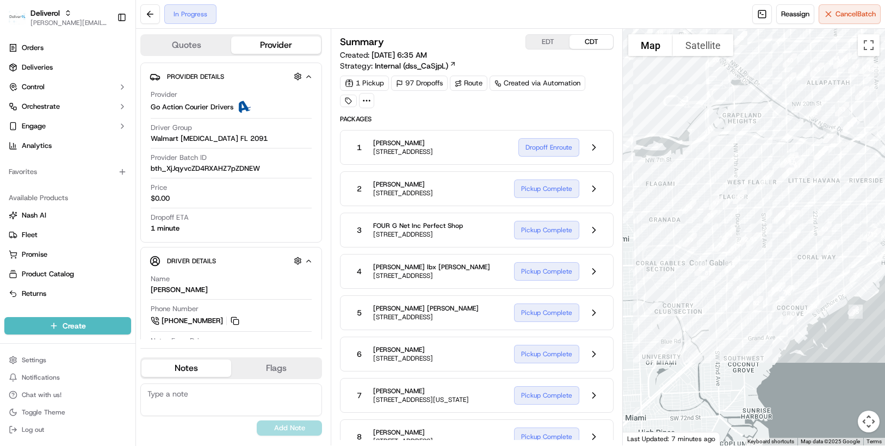
drag, startPoint x: 821, startPoint y: 255, endPoint x: 639, endPoint y: 214, distance: 186.8
click at [639, 214] on div at bounding box center [754, 237] width 262 height 417
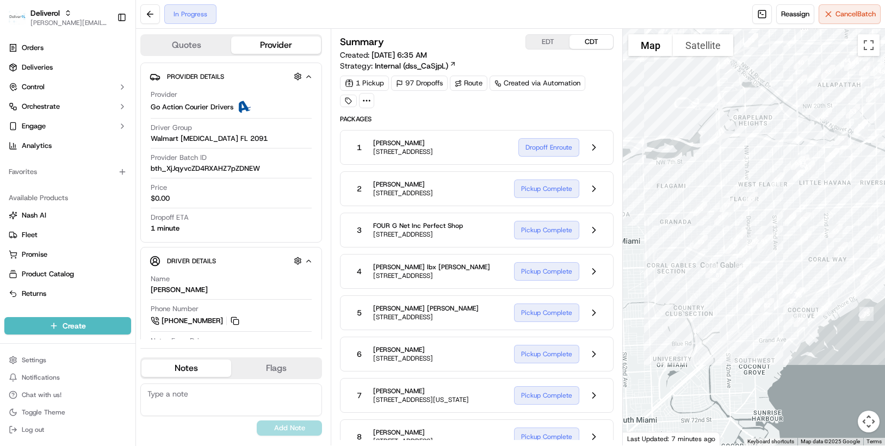
drag, startPoint x: 796, startPoint y: 254, endPoint x: 806, endPoint y: 257, distance: 10.2
click at [806, 257] on div at bounding box center [754, 237] width 262 height 417
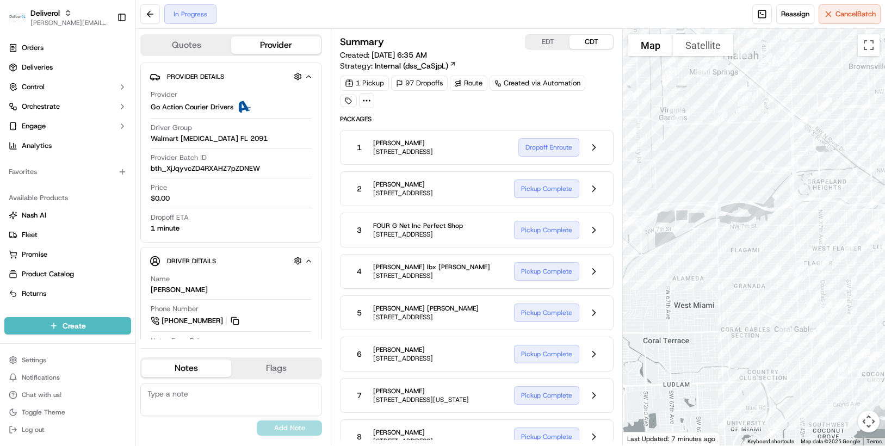
drag, startPoint x: 680, startPoint y: 158, endPoint x: 755, endPoint y: 226, distance: 101.3
click at [755, 226] on div "First Name : Danielle Last Name : Johnston Address : 4033 SW 6th Street, Miami,…" at bounding box center [754, 237] width 262 height 417
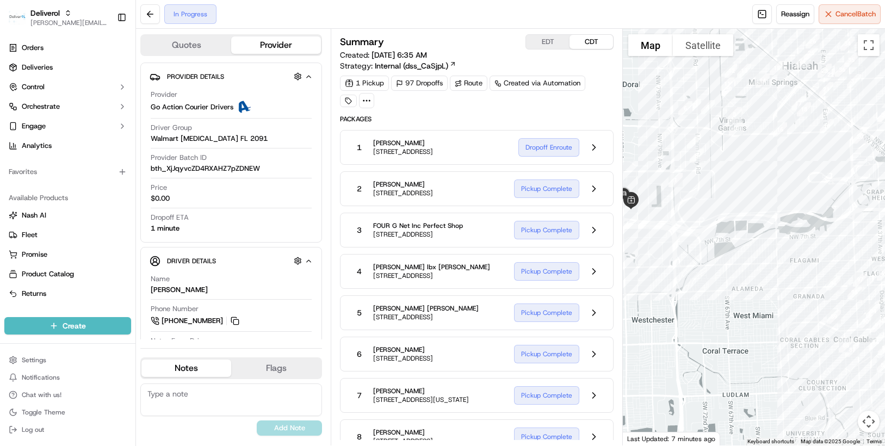
drag, startPoint x: 688, startPoint y: 197, endPoint x: 748, endPoint y: 209, distance: 61.0
click at [748, 209] on div at bounding box center [754, 237] width 262 height 417
click at [147, 15] on button at bounding box center [150, 14] width 20 height 20
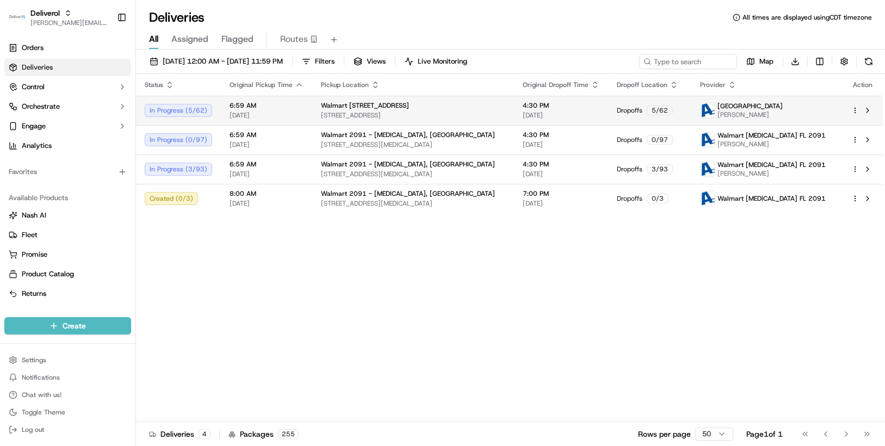
click at [855, 108] on html "Deliverol chris.sexton@deliverol.com Toggle Sidebar Orders Deliveries Control O…" at bounding box center [442, 223] width 885 height 446
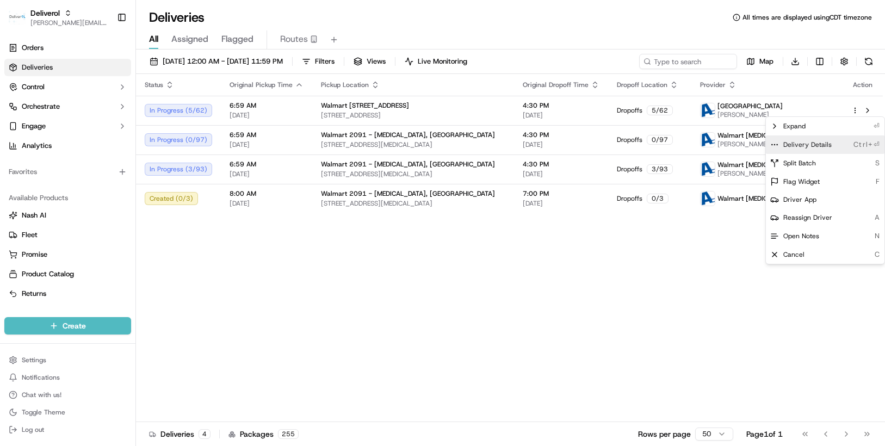
click at [817, 144] on span "Delivery Details" at bounding box center [807, 144] width 48 height 9
click at [480, 247] on html "Deliverol chris.sexton@deliverol.com Toggle Sidebar Orders Deliveries Control O…" at bounding box center [442, 223] width 885 height 446
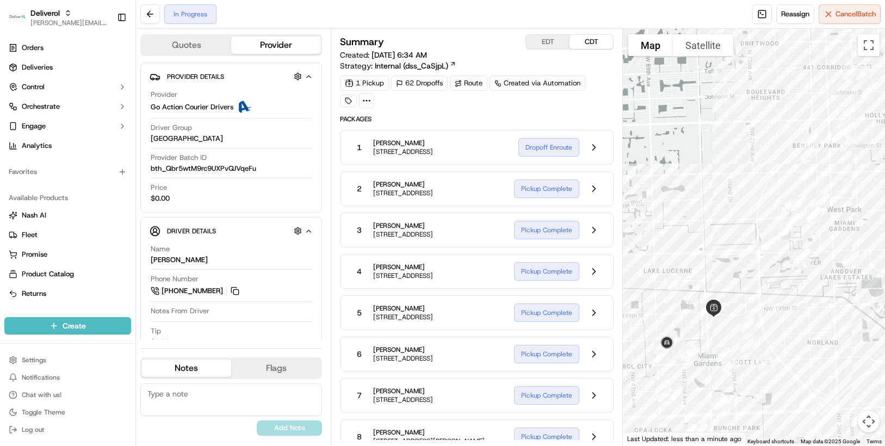
drag, startPoint x: 656, startPoint y: 195, endPoint x: 704, endPoint y: 151, distance: 65.1
click at [704, 151] on div at bounding box center [754, 237] width 262 height 417
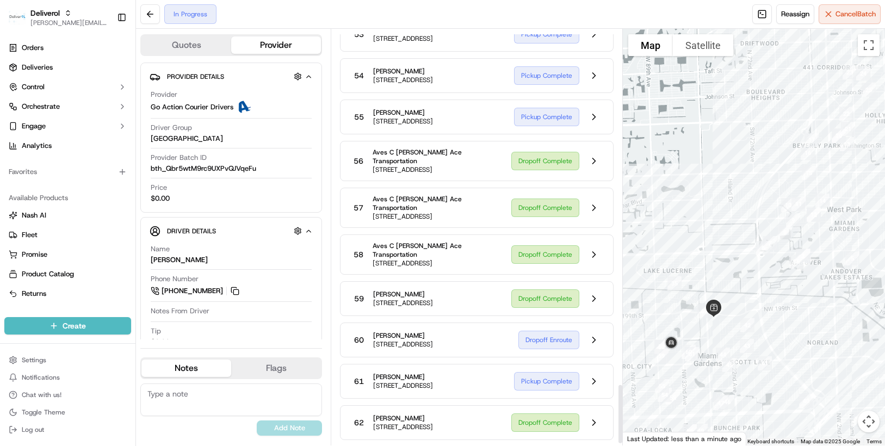
scroll to position [2486, 0]
click at [145, 14] on button at bounding box center [150, 14] width 20 height 20
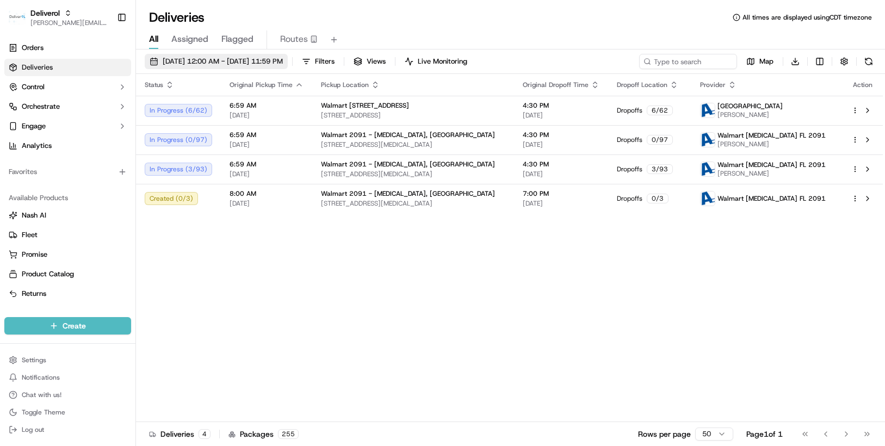
click at [283, 60] on span "[DATE] 12:00 AM - [DATE] 11:59 PM" at bounding box center [223, 62] width 120 height 10
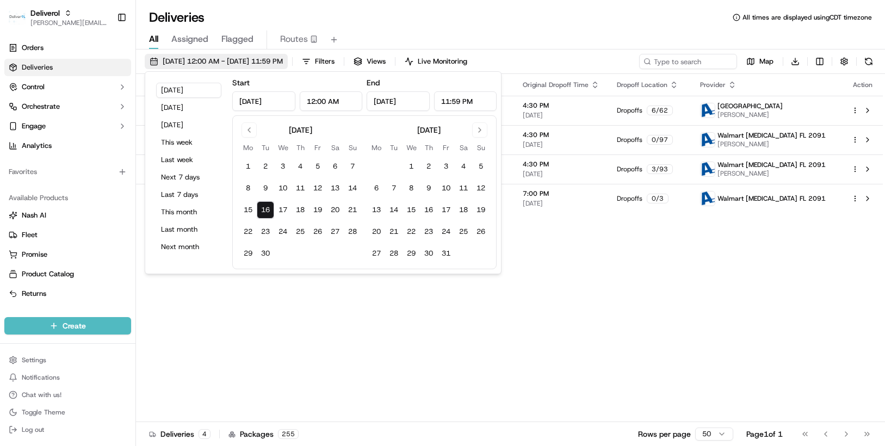
type input "[DATE]"
type input "12:00 AM"
type input "[DATE]"
type input "11:59 PM"
click at [245, 207] on button "15" at bounding box center [247, 209] width 17 height 17
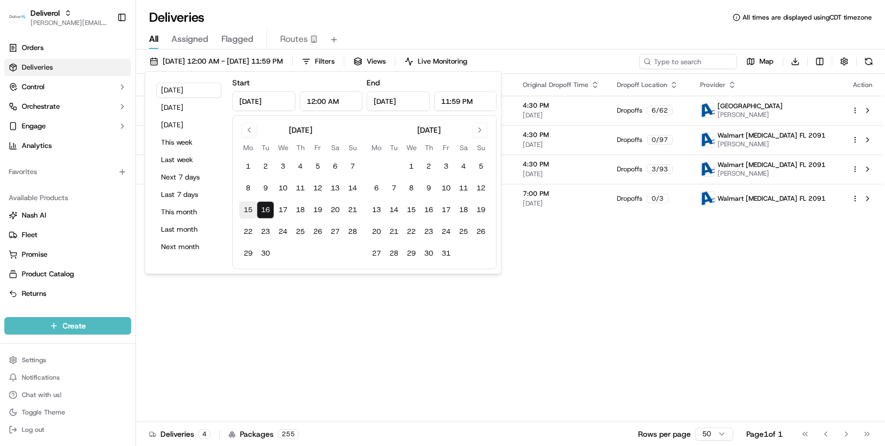
type input "[DATE]"
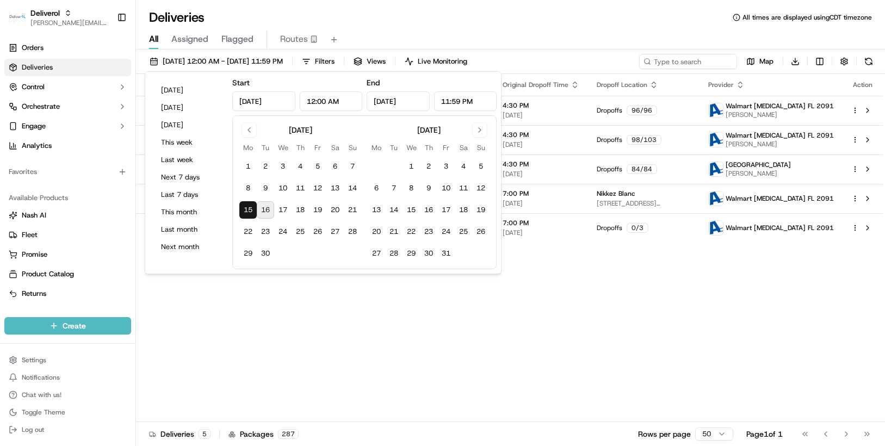
click at [563, 279] on div "Status Original Pickup Time Pickup Location Original Dropoff Time Dropoff Locat…" at bounding box center [509, 248] width 747 height 348
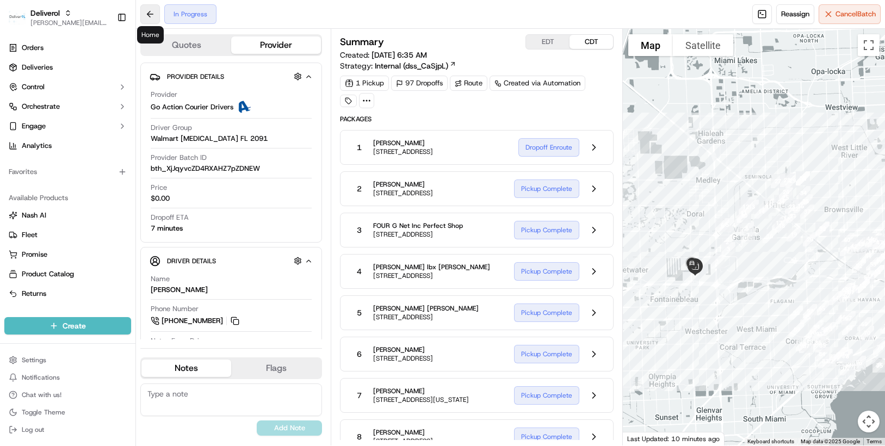
click at [152, 15] on button at bounding box center [150, 14] width 20 height 20
